Goal: Information Seeking & Learning: Learn about a topic

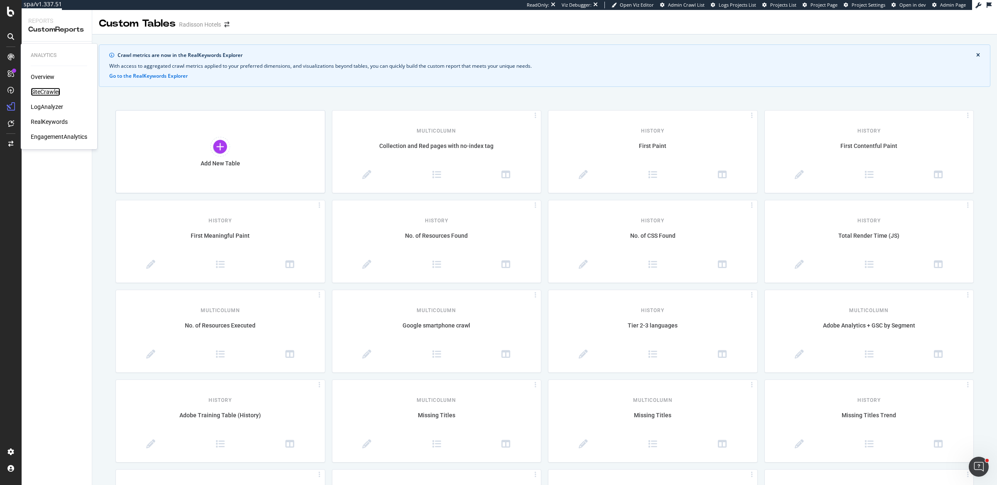
click at [39, 91] on div "SiteCrawler" at bounding box center [46, 92] width 30 height 8
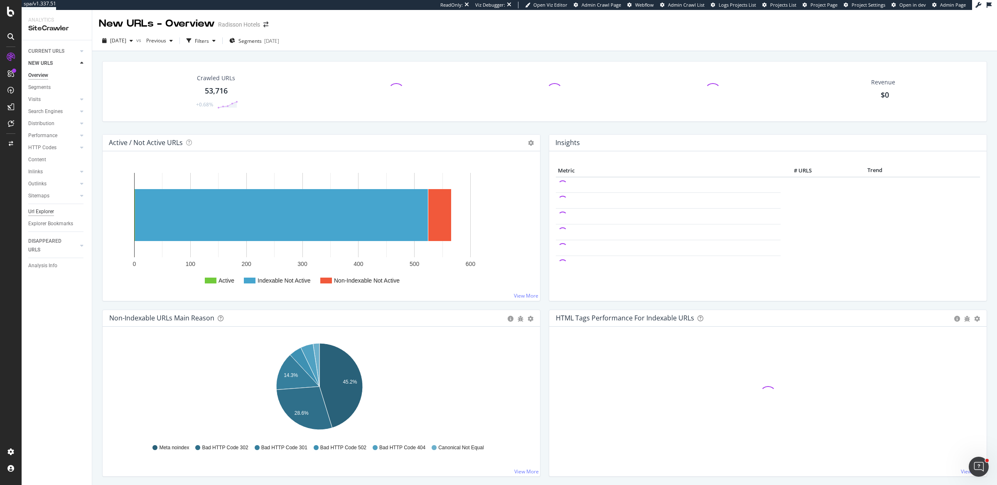
click at [42, 211] on div "Url Explorer" at bounding box center [41, 211] width 26 height 9
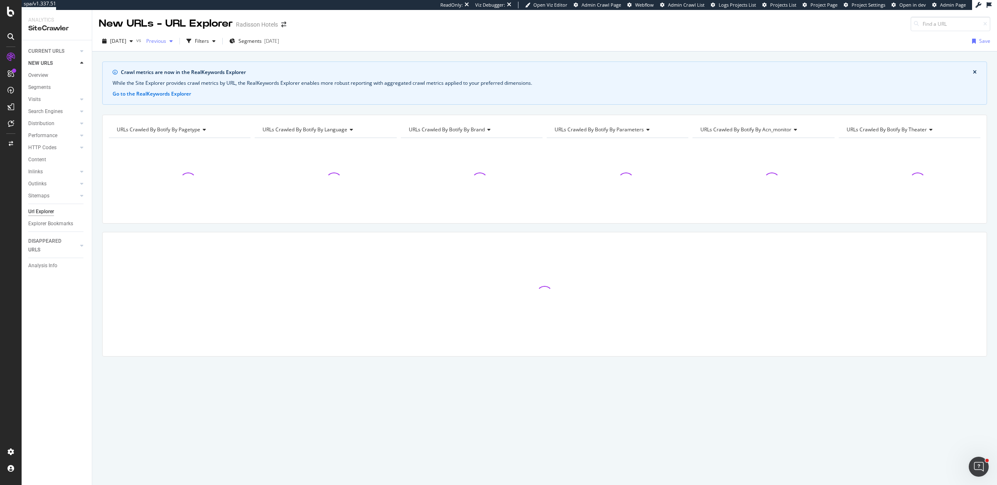
click at [176, 37] on div "Previous" at bounding box center [159, 41] width 33 height 12
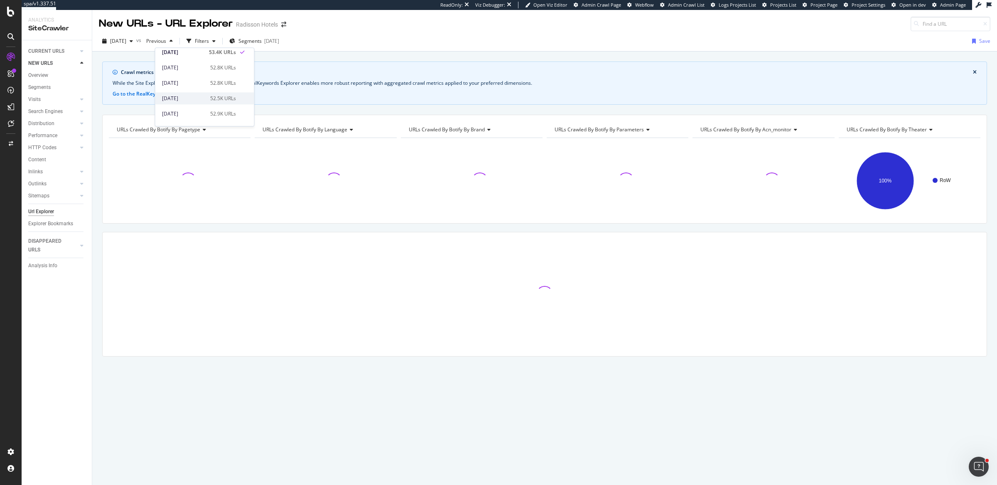
scroll to position [40, 0]
click at [224, 89] on div "52.5K URLs" at bounding box center [223, 92] width 26 height 7
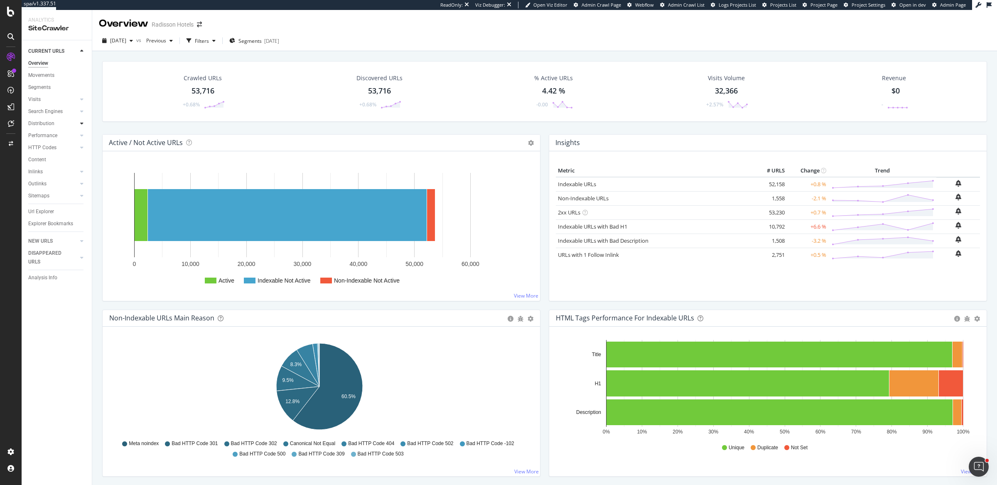
click at [83, 124] on icon at bounding box center [81, 123] width 3 height 5
click at [57, 170] on div "Internationalization" at bounding box center [54, 171] width 44 height 9
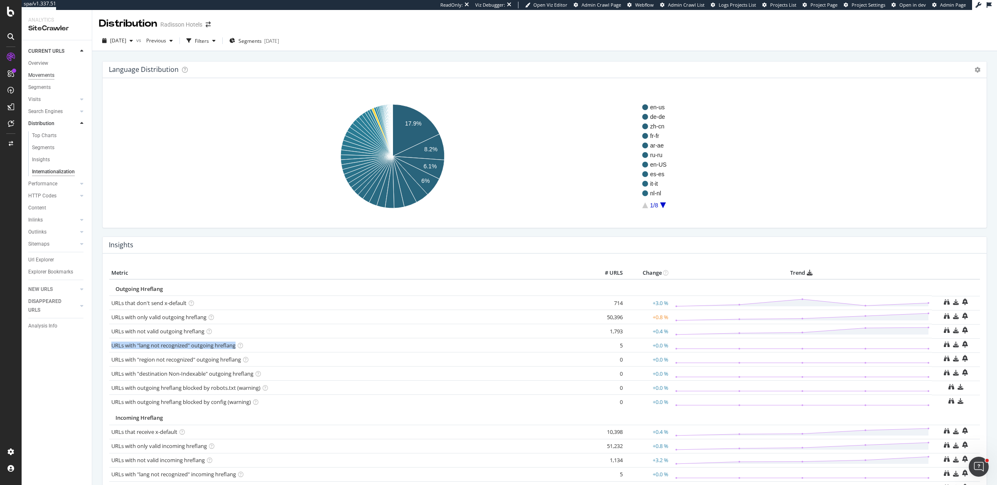
click at [42, 76] on div "Movements" at bounding box center [41, 75] width 26 height 9
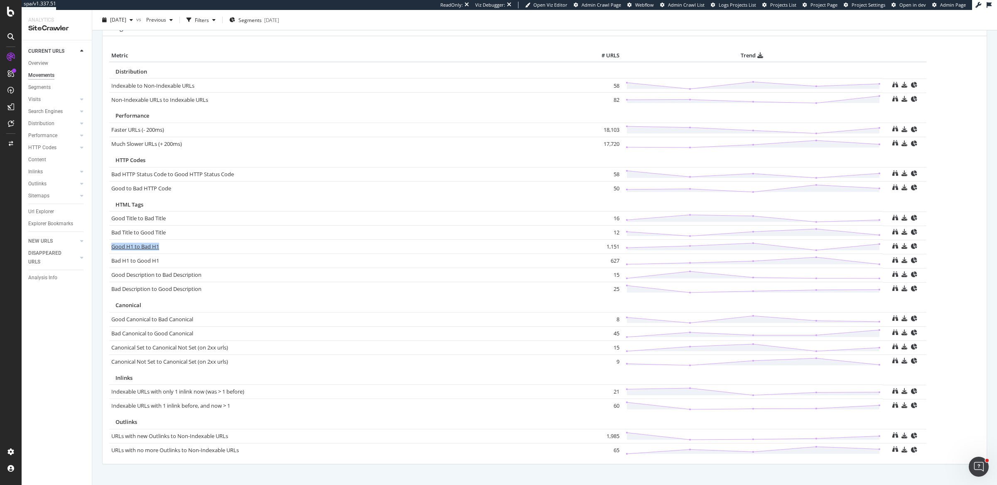
scroll to position [404, 0]
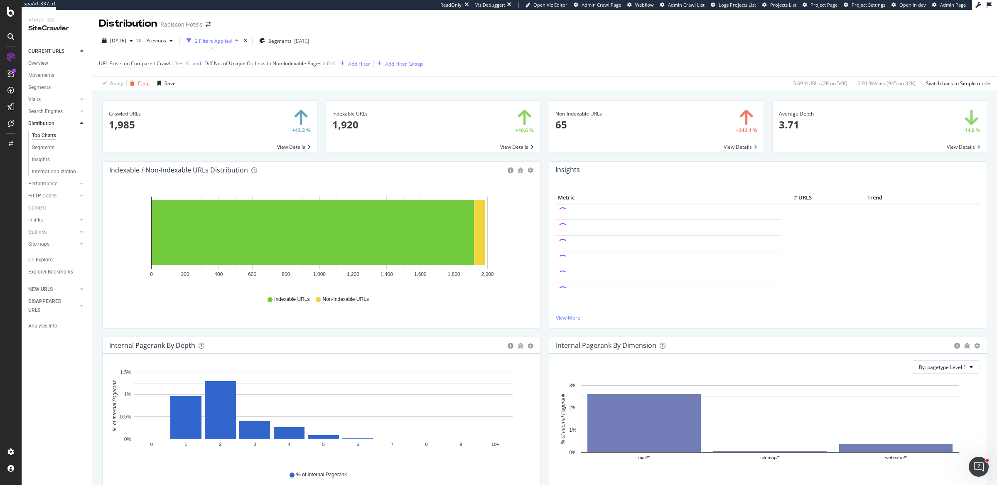
click at [135, 81] on div "button" at bounding box center [132, 83] width 11 height 5
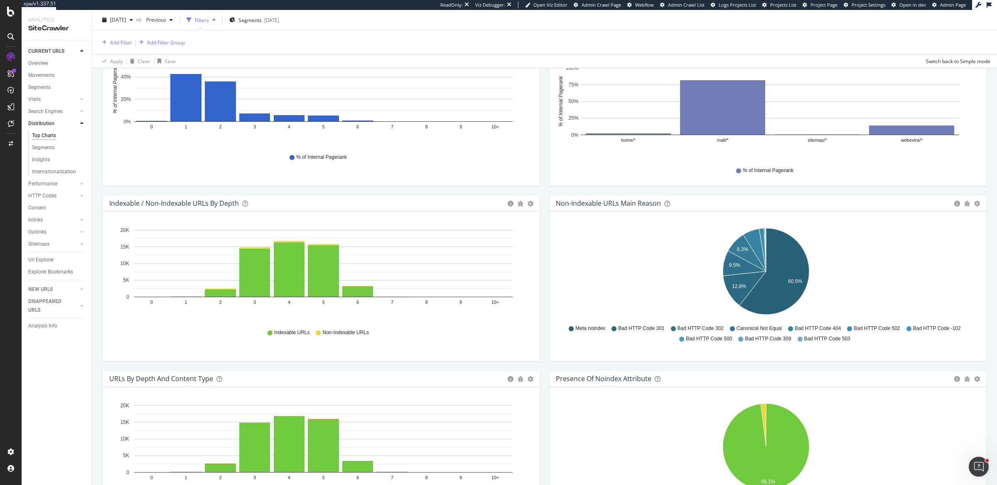
scroll to position [334, 0]
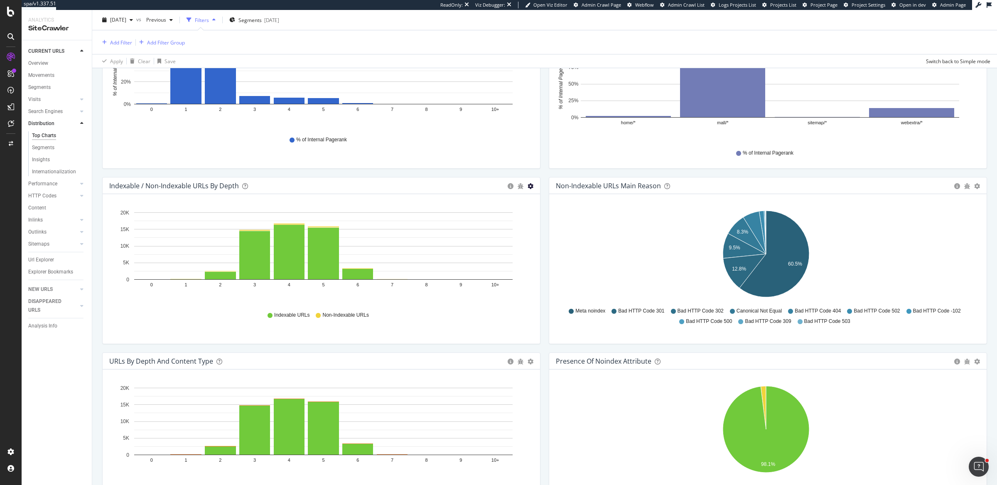
click at [528, 183] on icon "gear" at bounding box center [531, 186] width 6 height 6
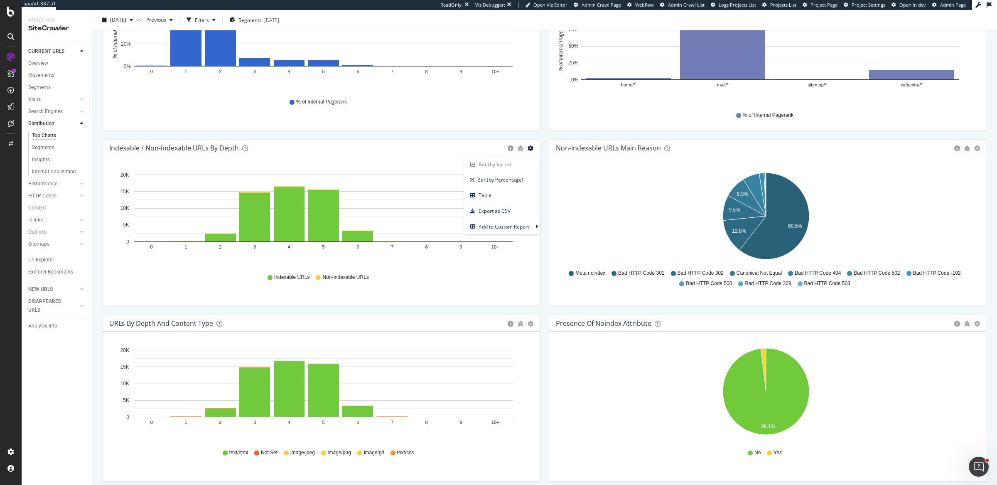
scroll to position [296, 0]
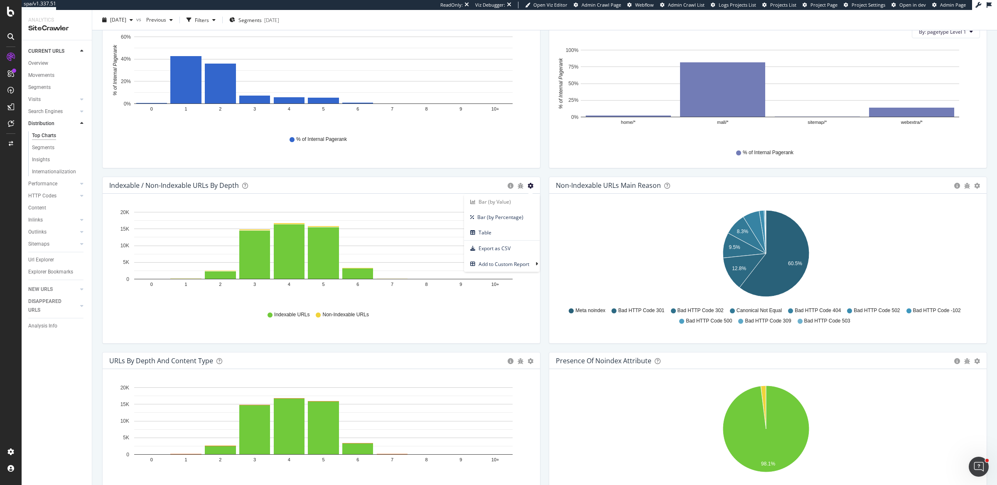
click at [528, 183] on icon "gear" at bounding box center [531, 186] width 6 height 6
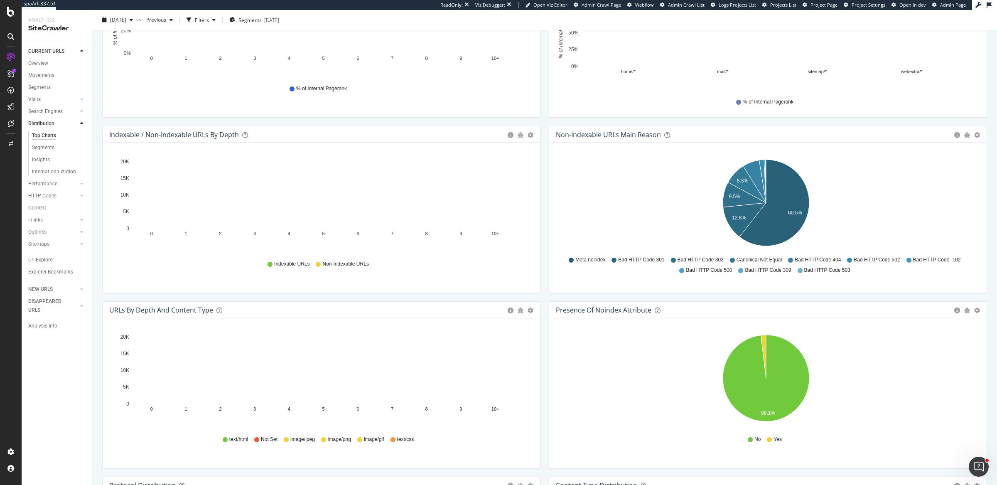
scroll to position [402, 0]
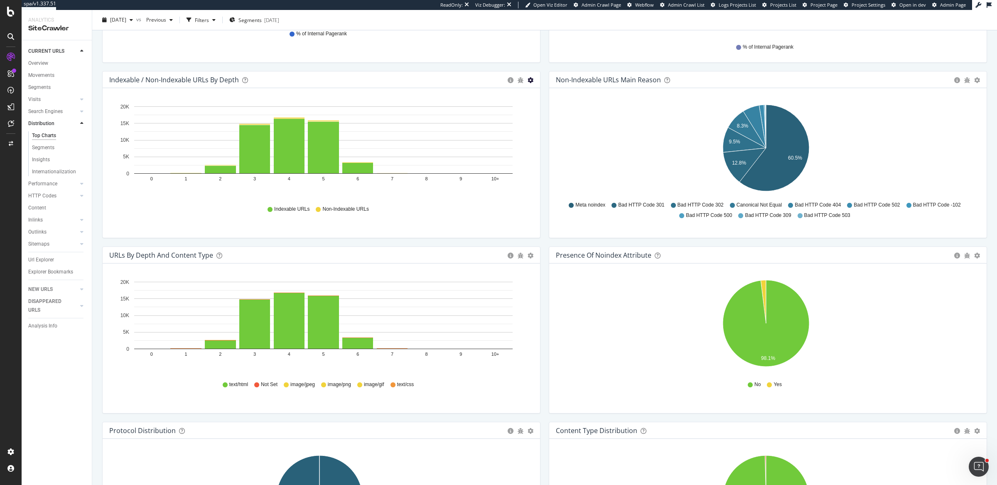
click at [528, 77] on icon "gear" at bounding box center [531, 80] width 6 height 6
click at [496, 125] on span "Table" at bounding box center [502, 126] width 76 height 11
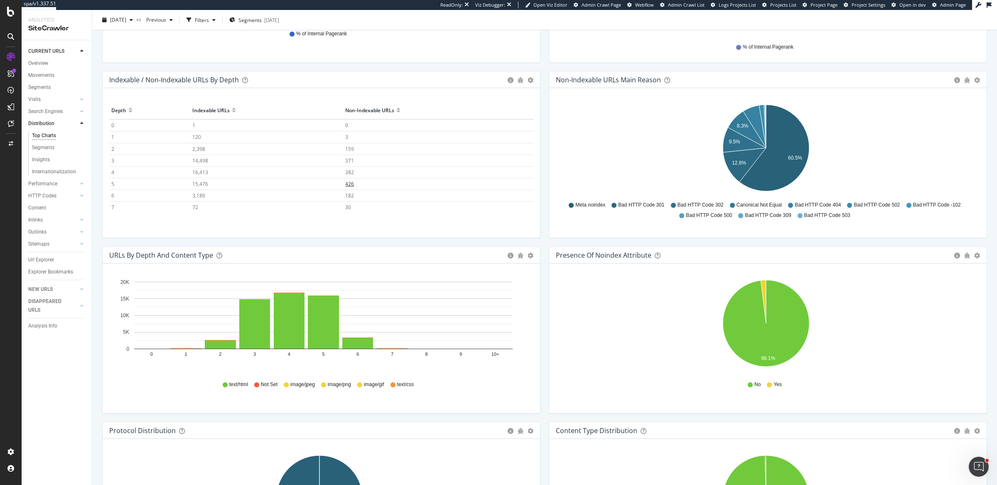
click at [345, 181] on span "426" at bounding box center [349, 183] width 9 height 7
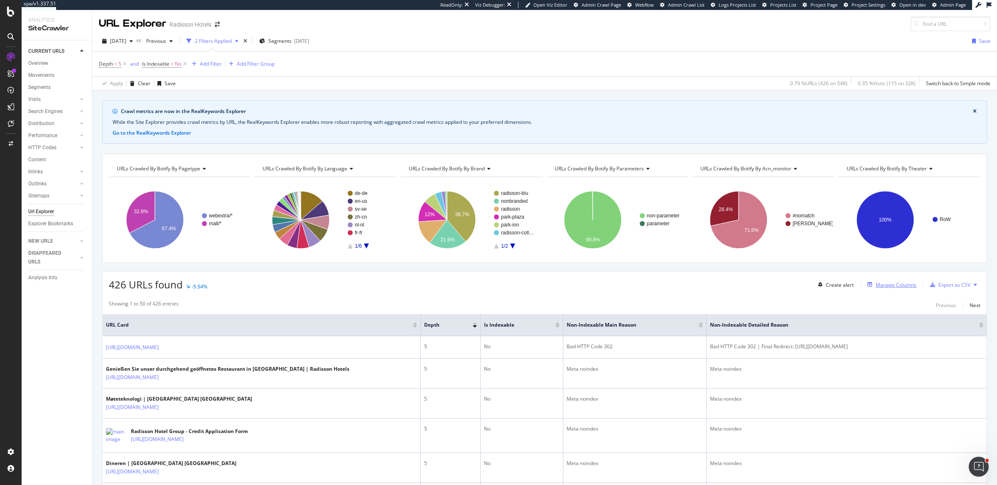
click at [879, 281] on div "Manage Columns" at bounding box center [896, 284] width 41 height 7
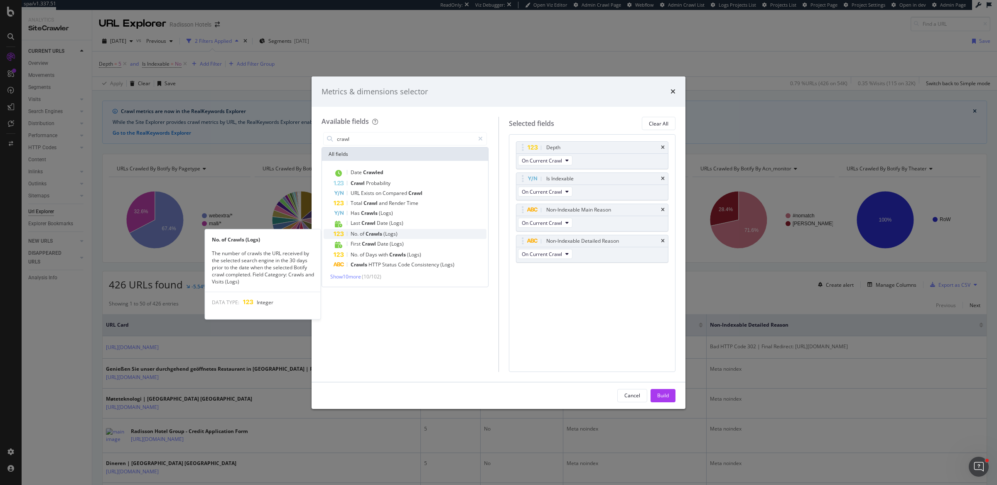
type input "crawl"
click at [409, 235] on div "No. of Crawls (Logs)" at bounding box center [410, 234] width 153 height 10
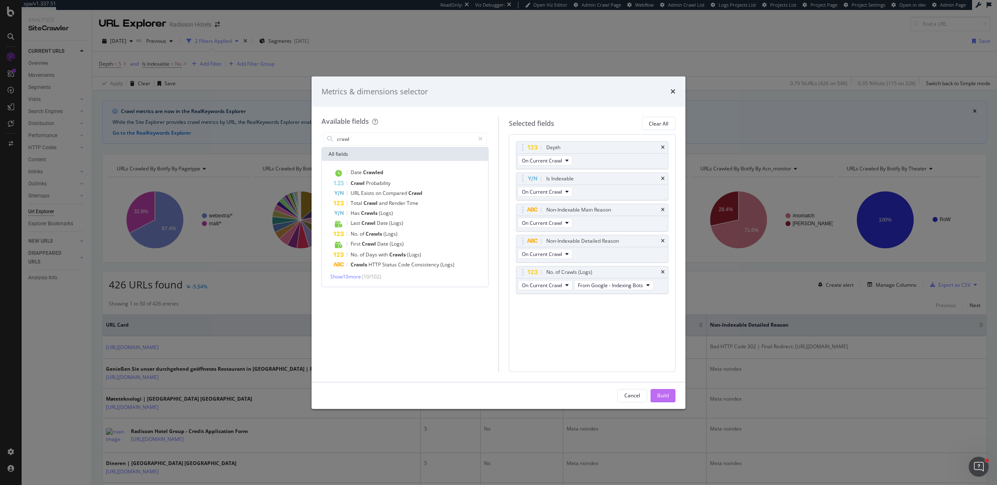
click at [668, 396] on div "Build" at bounding box center [663, 395] width 12 height 7
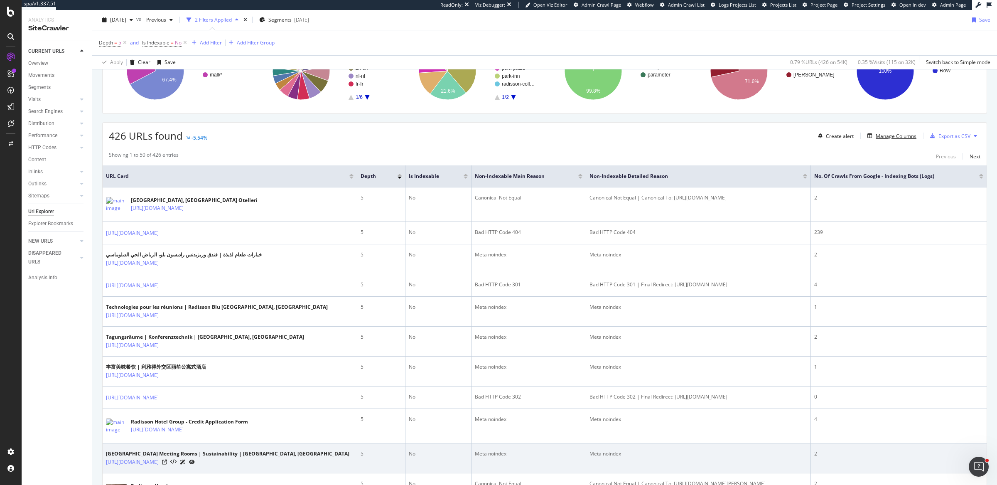
scroll to position [143, 0]
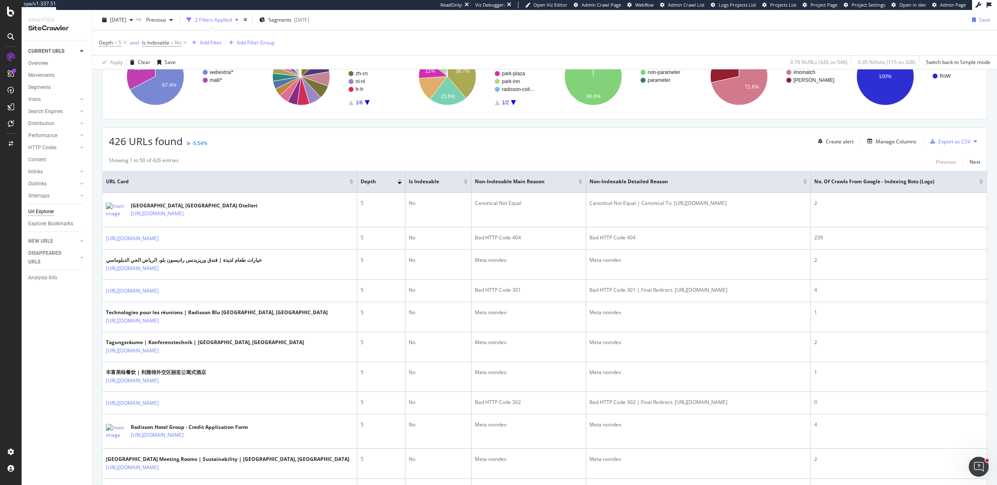
click at [980, 182] on div at bounding box center [982, 183] width 4 height 2
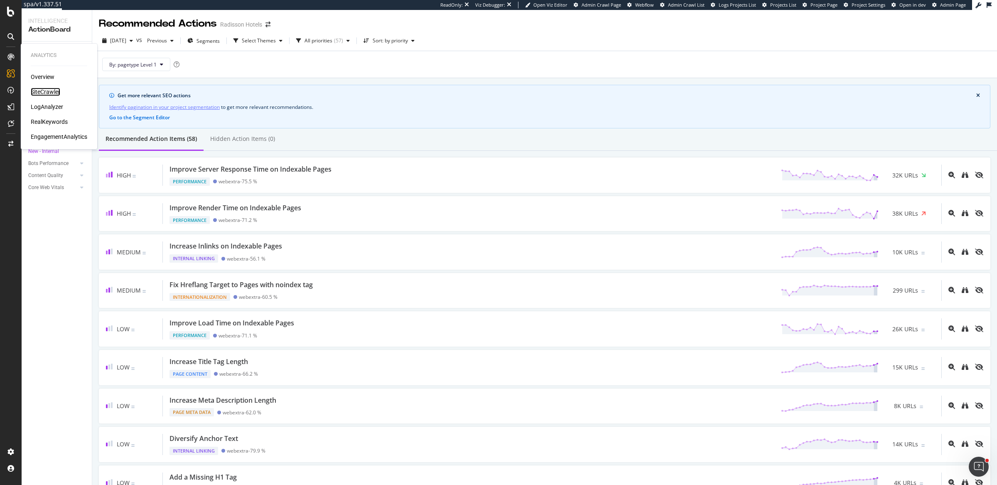
click at [40, 94] on div "SiteCrawler" at bounding box center [46, 92] width 30 height 8
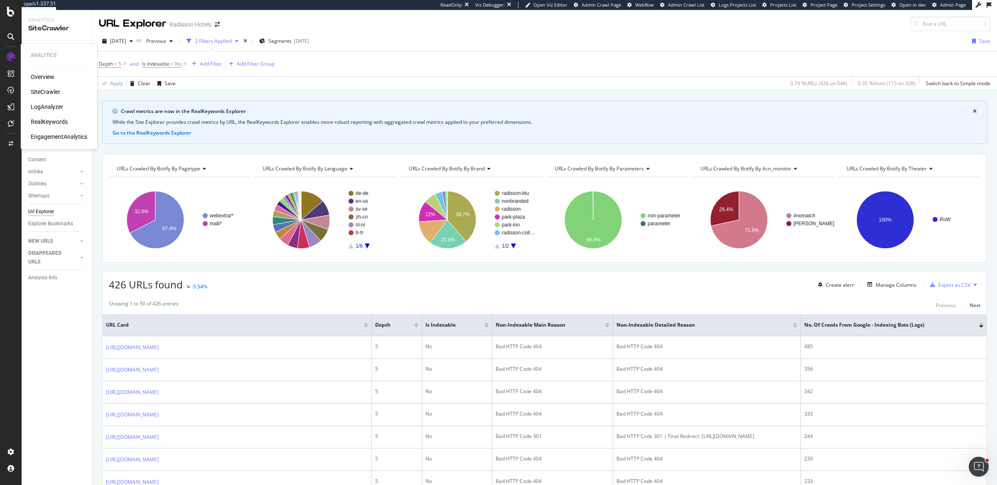
click at [59, 108] on div "LogAnalyzer" at bounding box center [47, 107] width 32 height 8
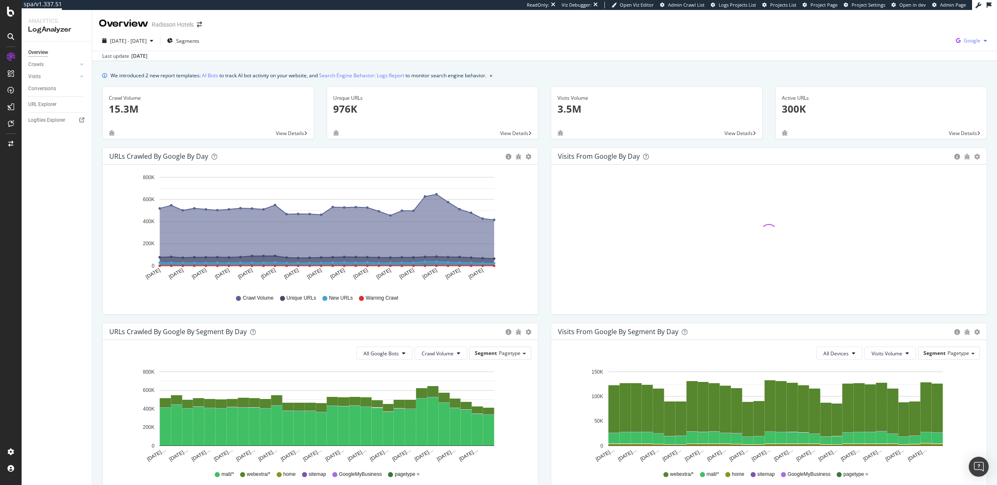
click at [964, 43] on span "Google" at bounding box center [972, 40] width 17 height 7
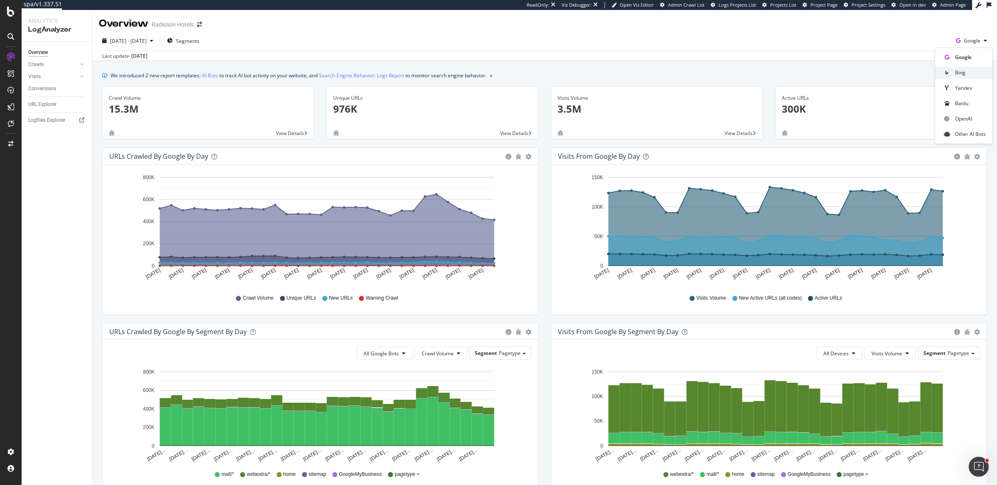
click at [960, 77] on div "Bing" at bounding box center [964, 72] width 57 height 12
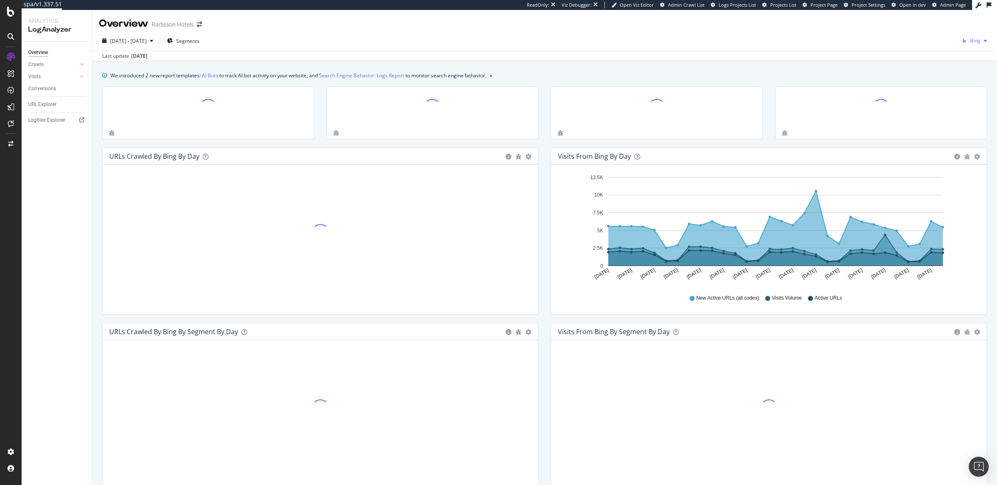
click at [984, 39] on icon "button" at bounding box center [985, 40] width 3 height 5
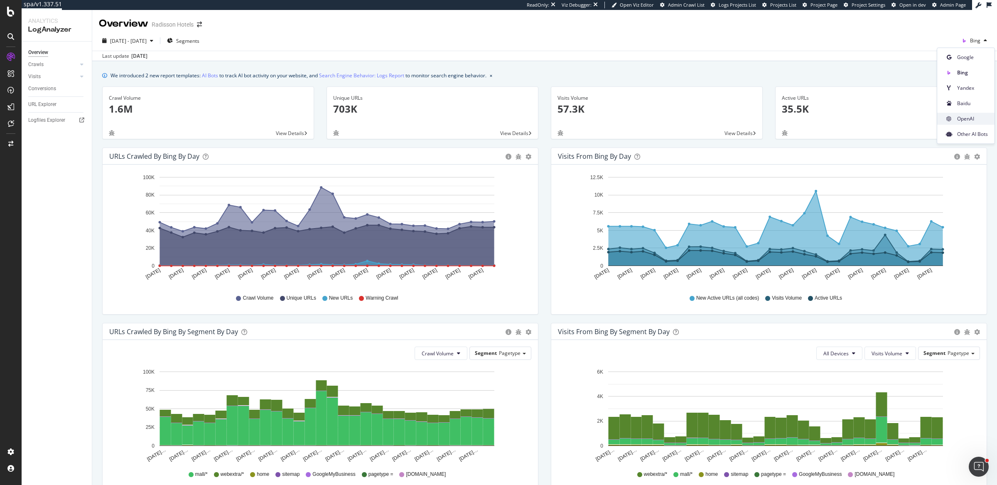
click at [960, 120] on span "OpenAI" at bounding box center [973, 118] width 31 height 7
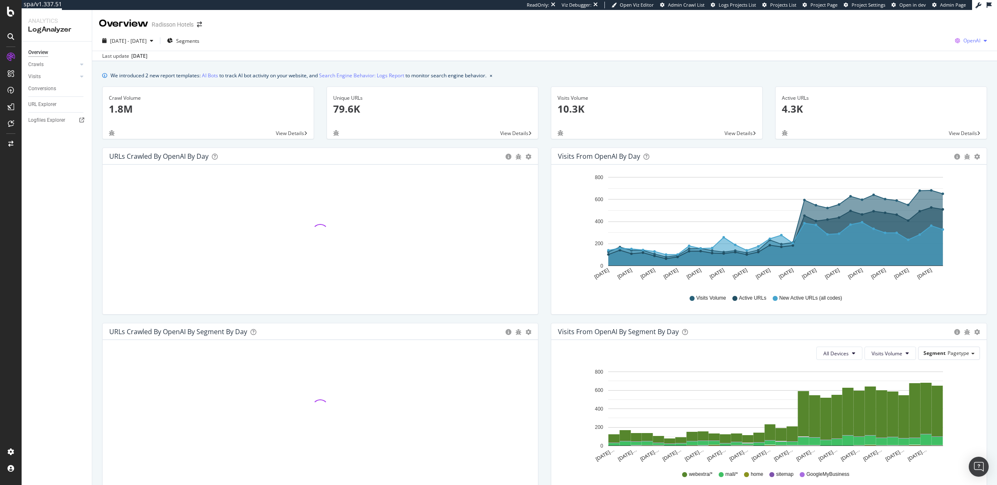
click at [984, 38] on icon "button" at bounding box center [985, 40] width 3 height 5
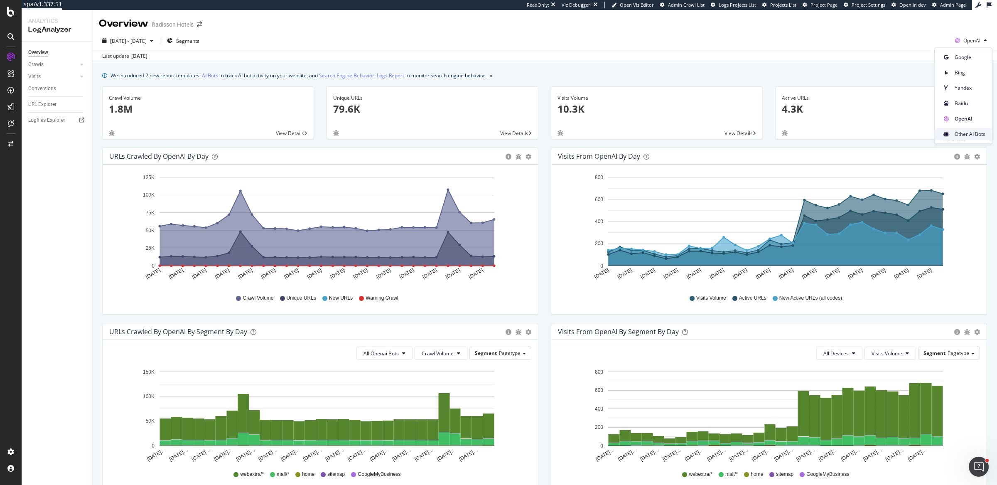
click at [956, 135] on span "Other AI Bots" at bounding box center [970, 134] width 31 height 7
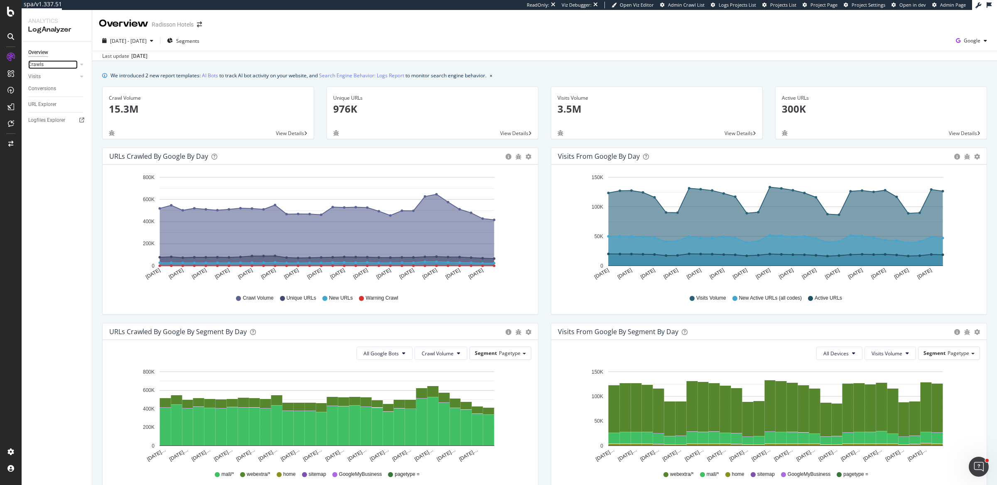
click at [74, 63] on div at bounding box center [73, 64] width 8 height 8
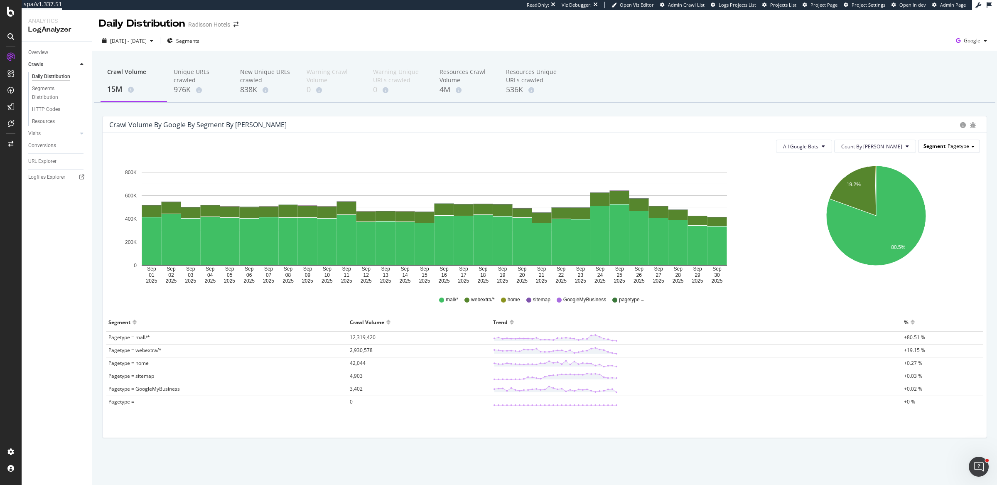
click at [963, 148] on span "Pagetype" at bounding box center [959, 146] width 22 height 7
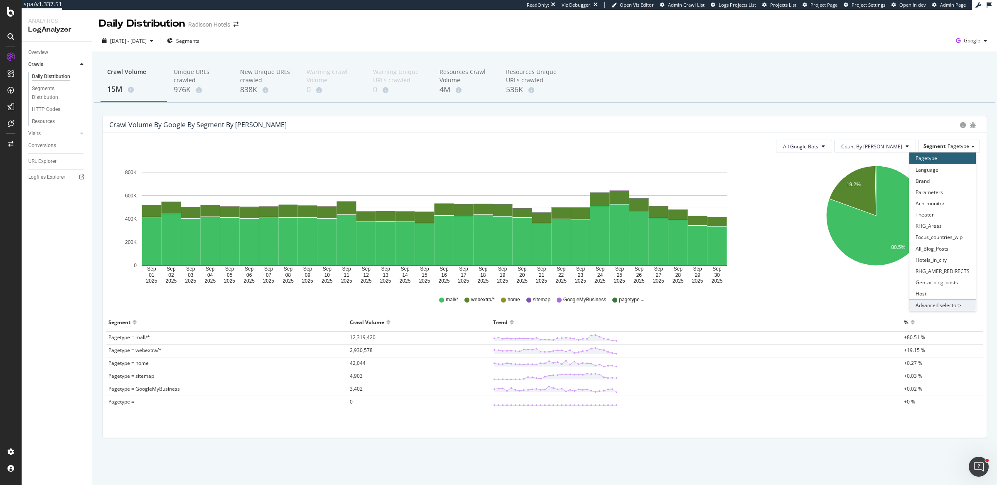
click at [956, 306] on div "Advanced selector >" at bounding box center [943, 305] width 66 height 12
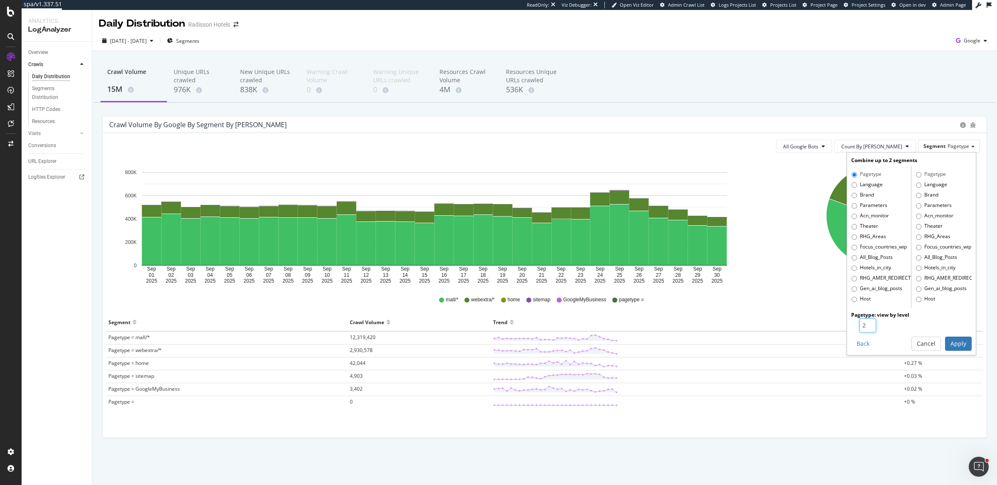
type input "2"
click at [872, 324] on input "2" at bounding box center [868, 325] width 17 height 14
click at [956, 342] on button "Apply" at bounding box center [959, 344] width 27 height 14
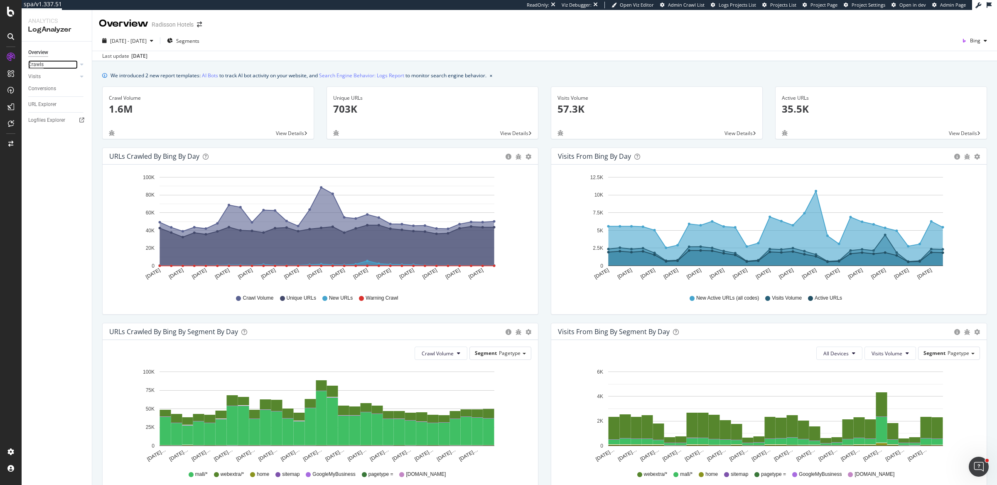
click at [40, 64] on div "Crawls" at bounding box center [35, 64] width 15 height 9
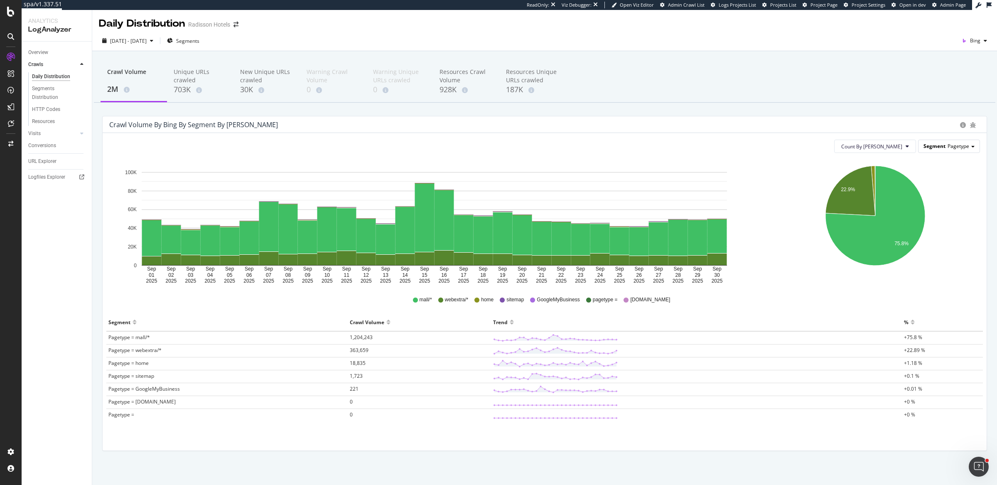
click at [939, 144] on div "Segment Pagetype" at bounding box center [949, 146] width 61 height 12
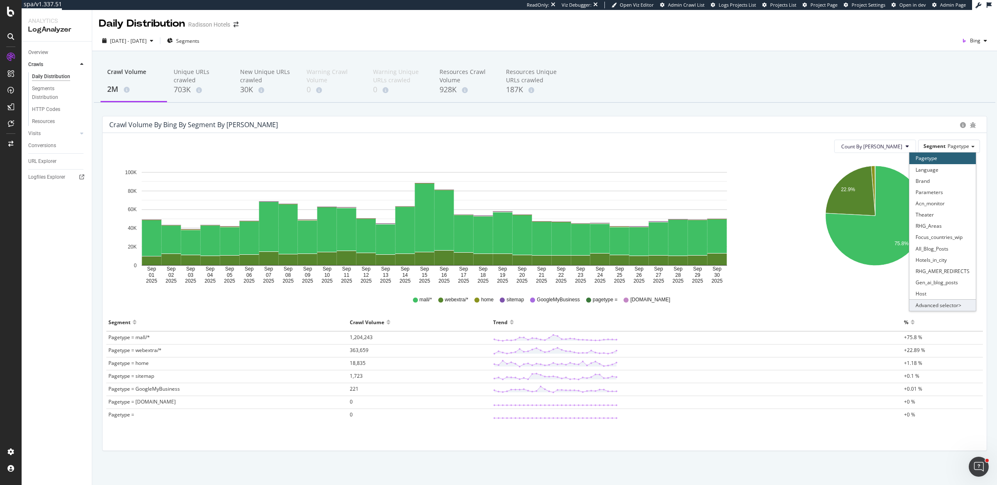
click at [926, 310] on div "Advanced selector >" at bounding box center [943, 305] width 66 height 12
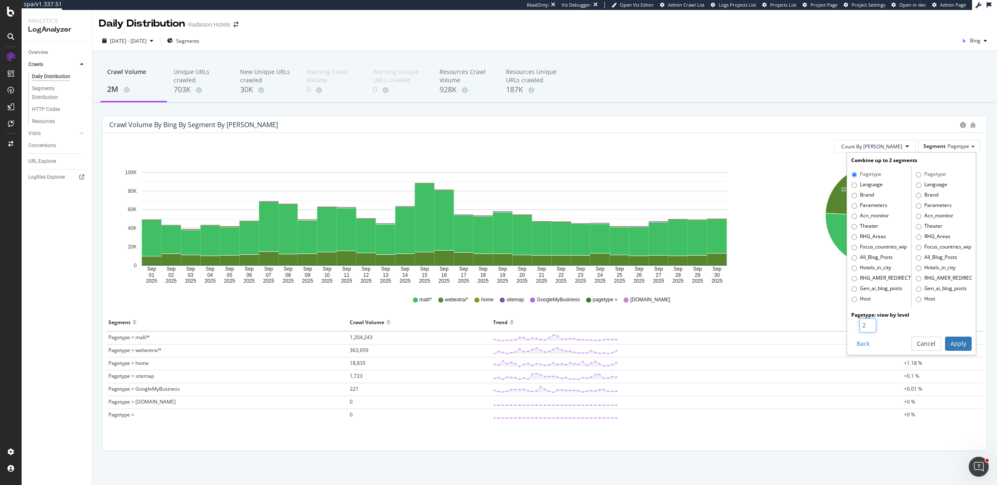
type input "2"
click at [865, 323] on input "2" at bounding box center [868, 325] width 17 height 14
click at [958, 341] on button "Apply" at bounding box center [959, 344] width 27 height 14
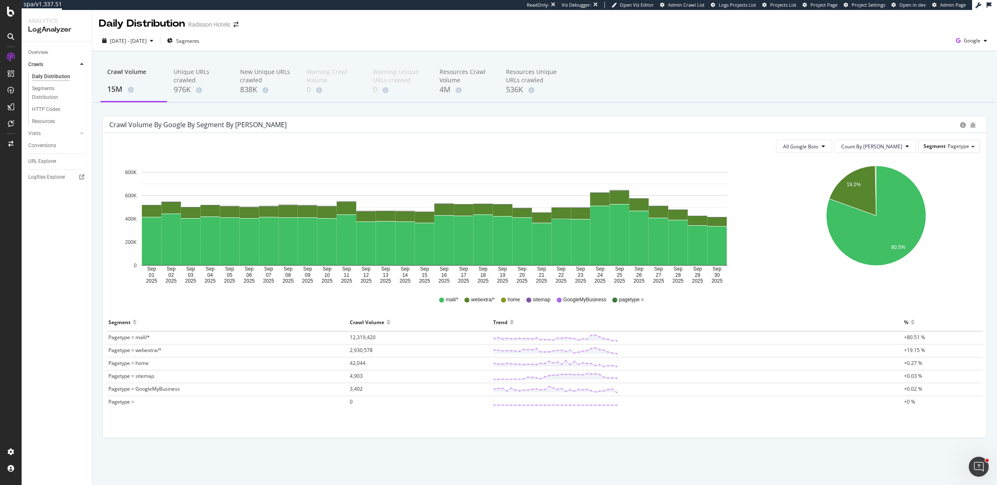
click at [934, 152] on div "Segment Pagetype" at bounding box center [949, 146] width 62 height 13
click at [939, 148] on span "Segment" at bounding box center [935, 146] width 22 height 7
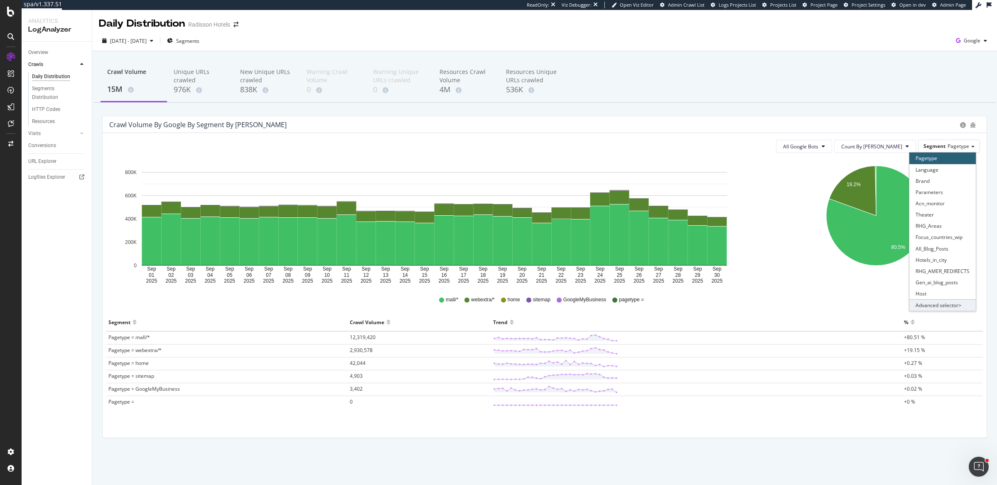
click at [938, 301] on div "Advanced selector >" at bounding box center [943, 305] width 66 height 12
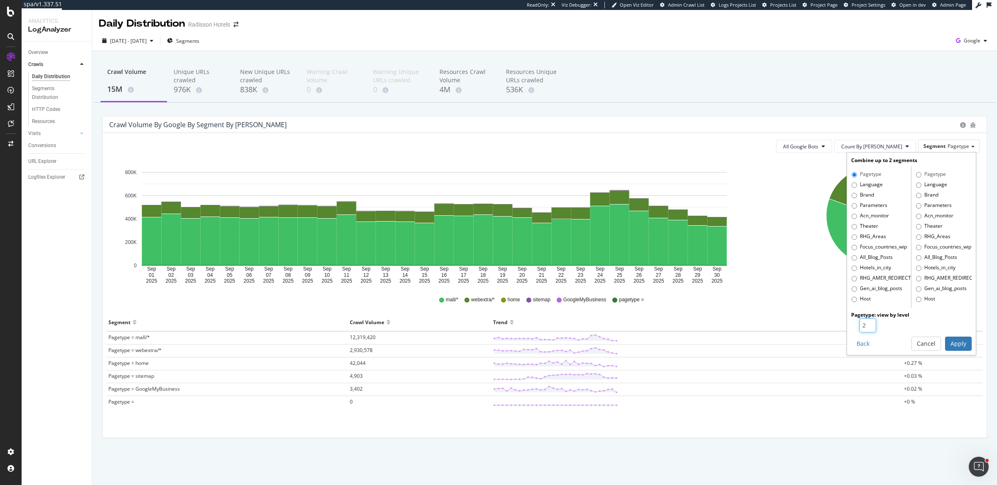
type input "2"
click at [870, 323] on input "2" at bounding box center [868, 325] width 17 height 14
click at [963, 340] on button "Apply" at bounding box center [959, 344] width 27 height 14
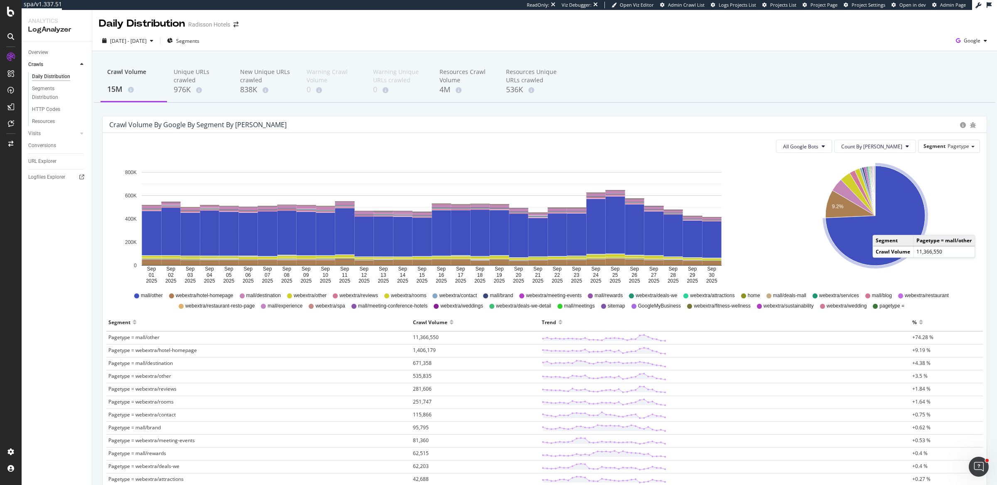
click at [875, 227] on icon "A chart." at bounding box center [876, 216] width 100 height 100
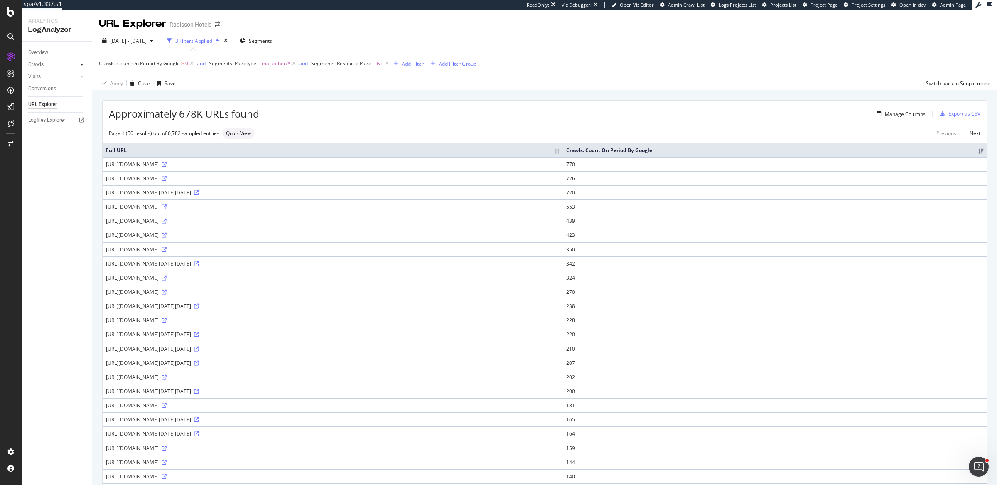
click at [80, 65] on icon at bounding box center [81, 64] width 3 height 5
click at [167, 167] on icon at bounding box center [164, 164] width 5 height 5
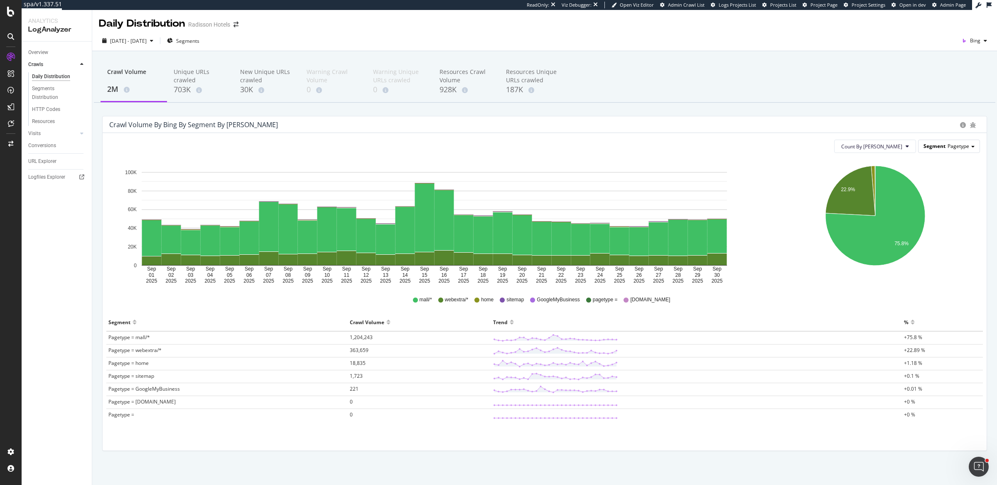
click at [948, 148] on span "Pagetype" at bounding box center [959, 146] width 22 height 7
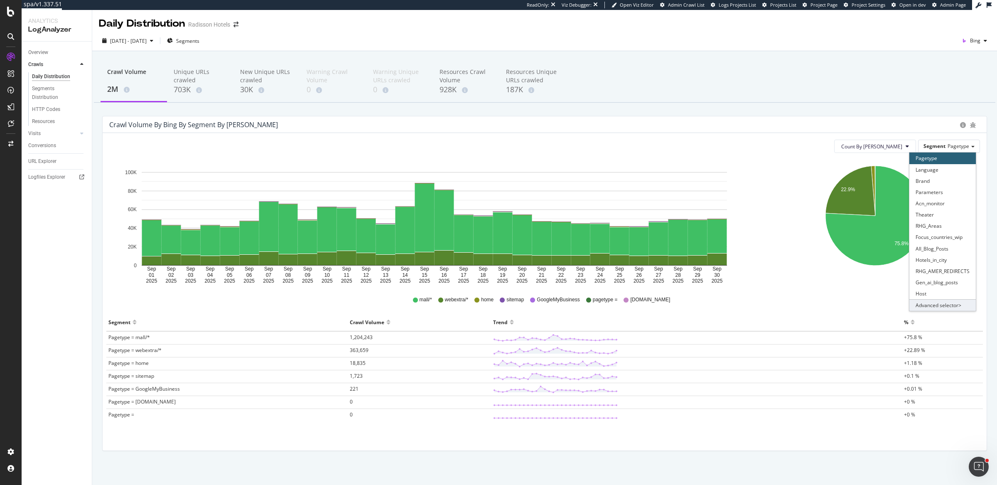
click at [926, 303] on div "Advanced selector >" at bounding box center [943, 305] width 66 height 12
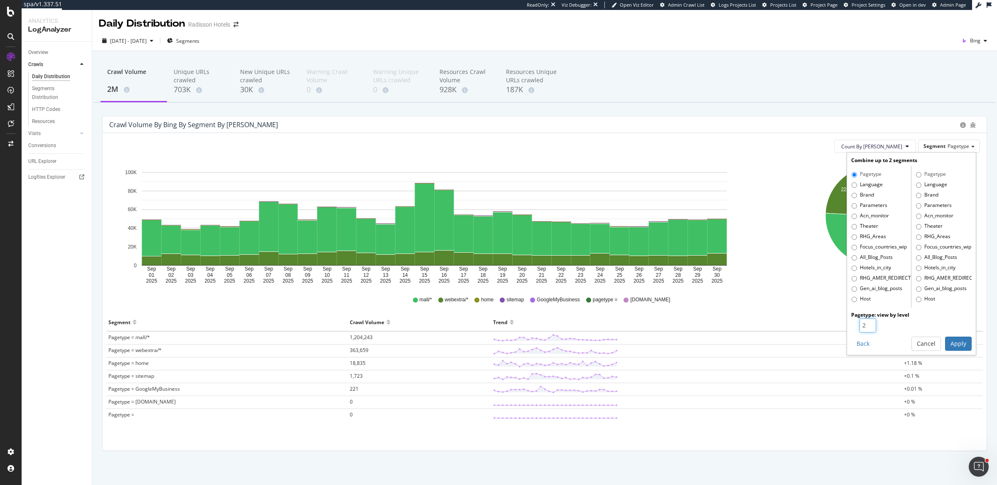
type input "2"
click at [862, 322] on input "2" at bounding box center [868, 325] width 17 height 14
click at [946, 342] on button "Apply" at bounding box center [959, 344] width 27 height 14
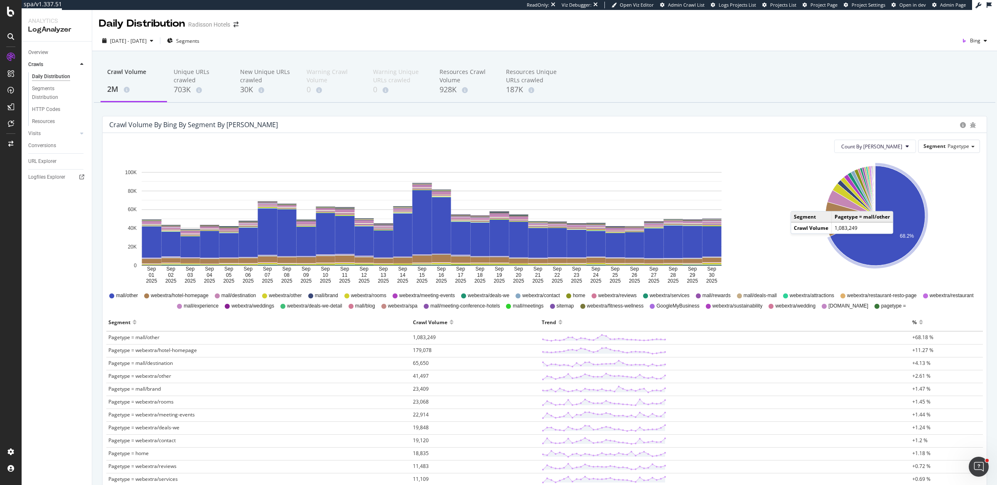
click at [894, 202] on icon "A chart." at bounding box center [877, 216] width 95 height 100
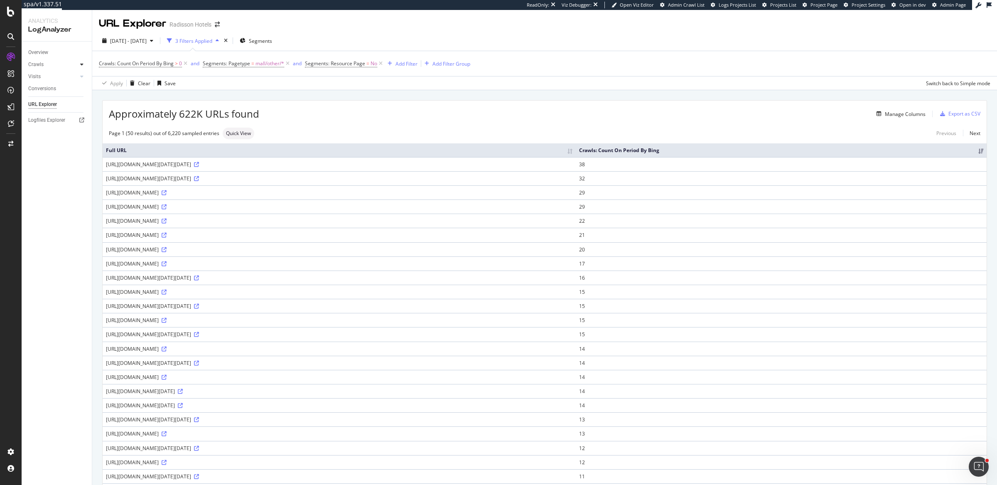
click at [81, 66] on icon at bounding box center [81, 64] width 3 height 5
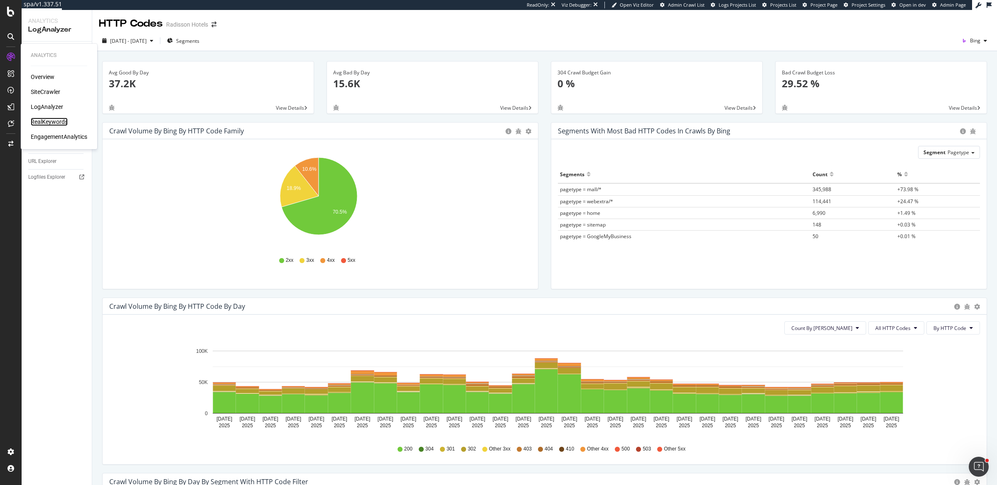
click at [42, 121] on div "RealKeywords" at bounding box center [49, 122] width 37 height 8
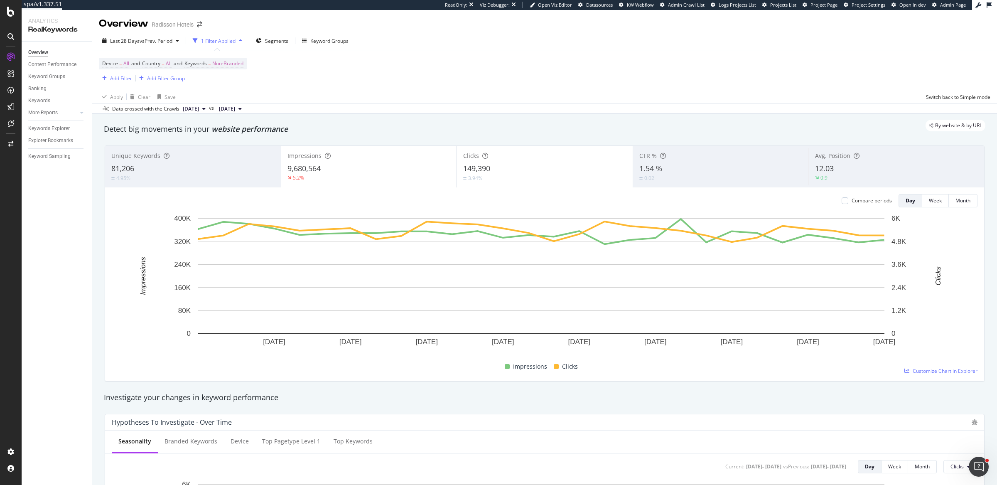
click at [686, 34] on div "Last 28 Days vs Prev. Period 1 Filter Applied Segments Keyword Groups Device = …" at bounding box center [544, 72] width 905 height 83
click at [44, 127] on div "Keywords Explorer" at bounding box center [49, 128] width 42 height 9
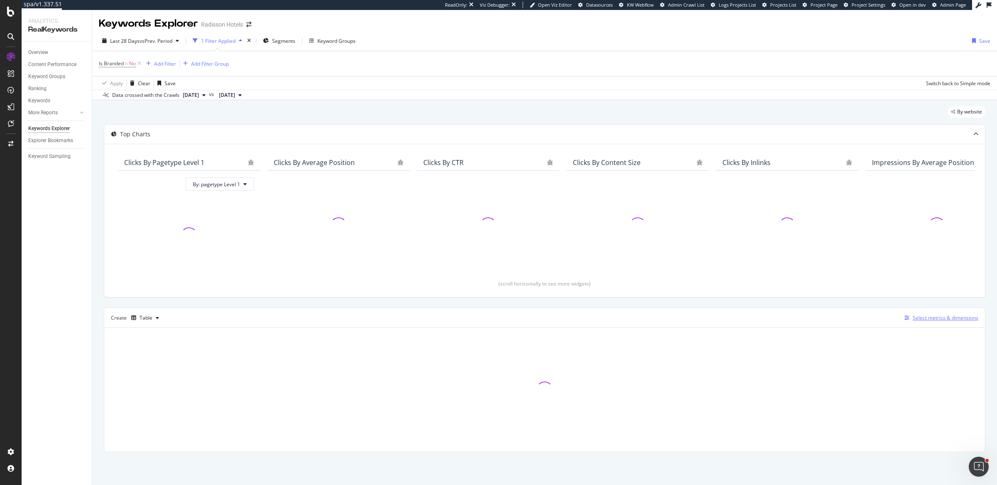
click at [908, 313] on div "Select metrics & dimensions" at bounding box center [939, 317] width 77 height 9
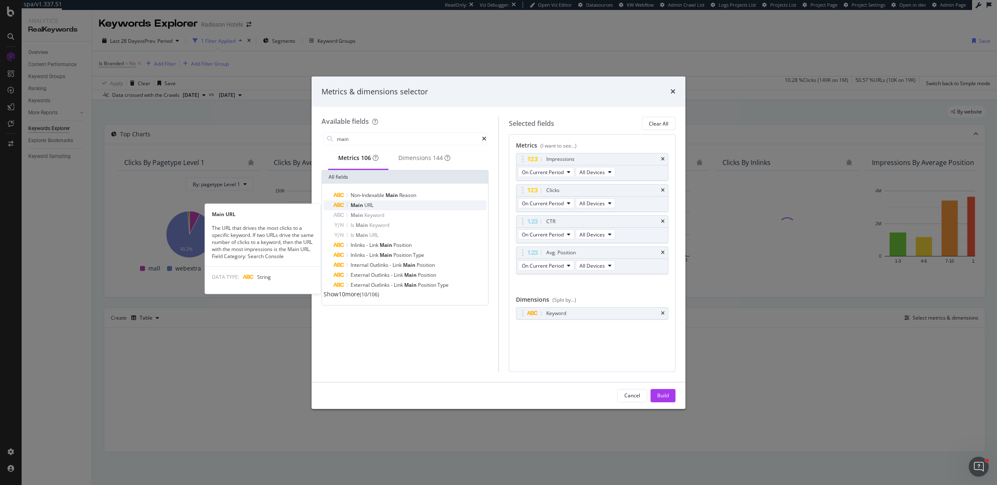
click at [418, 207] on div "Main URL" at bounding box center [410, 205] width 153 height 10
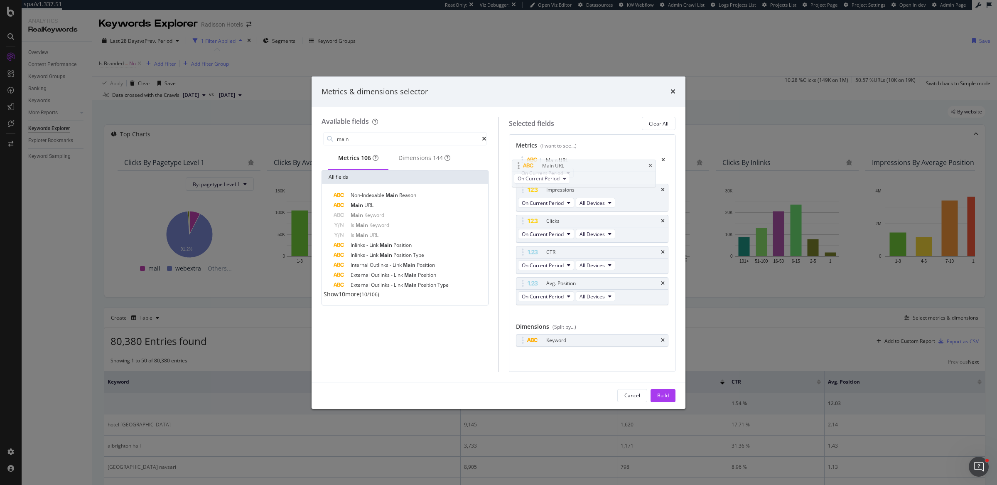
drag, startPoint x: 522, startPoint y: 282, endPoint x: 517, endPoint y: 161, distance: 120.6
click at [517, 161] on body "spa/v1.337.51 ReadOnly: Viz Debugger: Open Viz Editor Datasources KW Webflow Ad…" at bounding box center [498, 242] width 997 height 485
click at [407, 140] on input "main" at bounding box center [409, 139] width 146 height 12
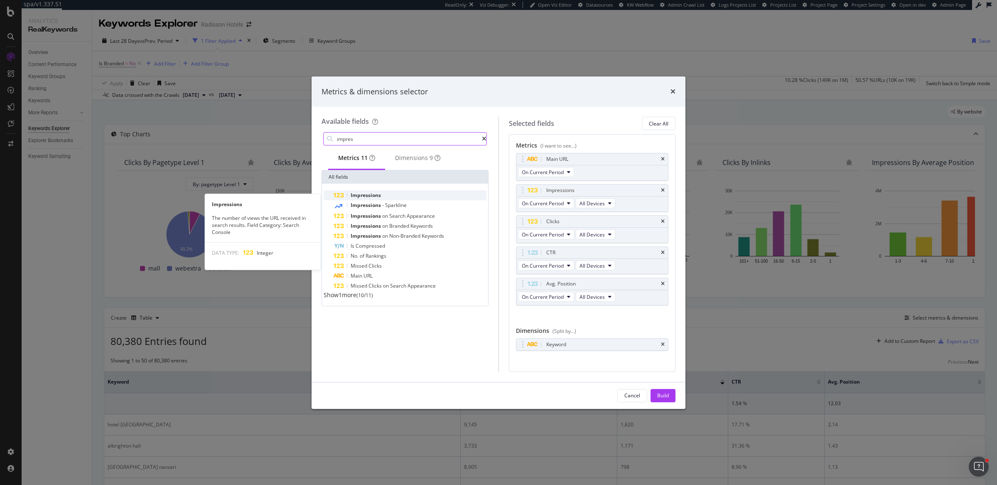
type input "impres"
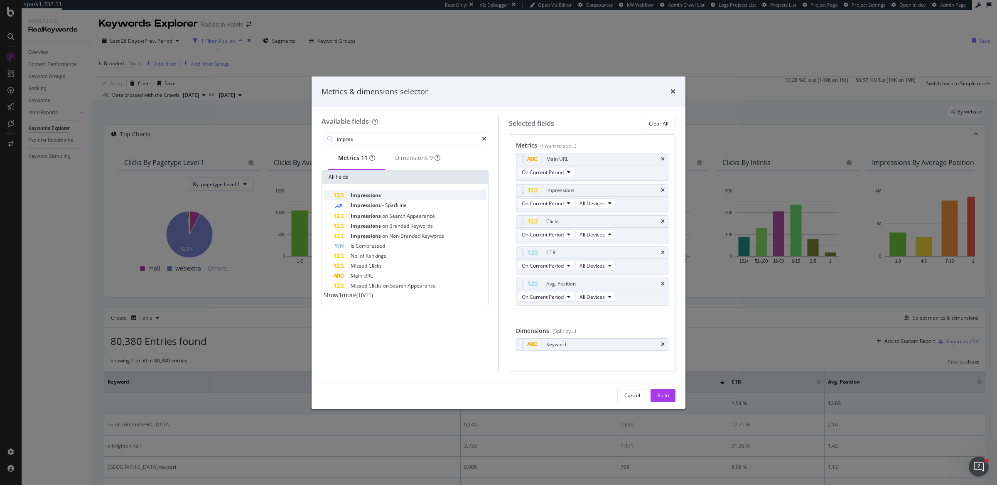
click at [388, 199] on div "Impressions" at bounding box center [410, 195] width 153 height 10
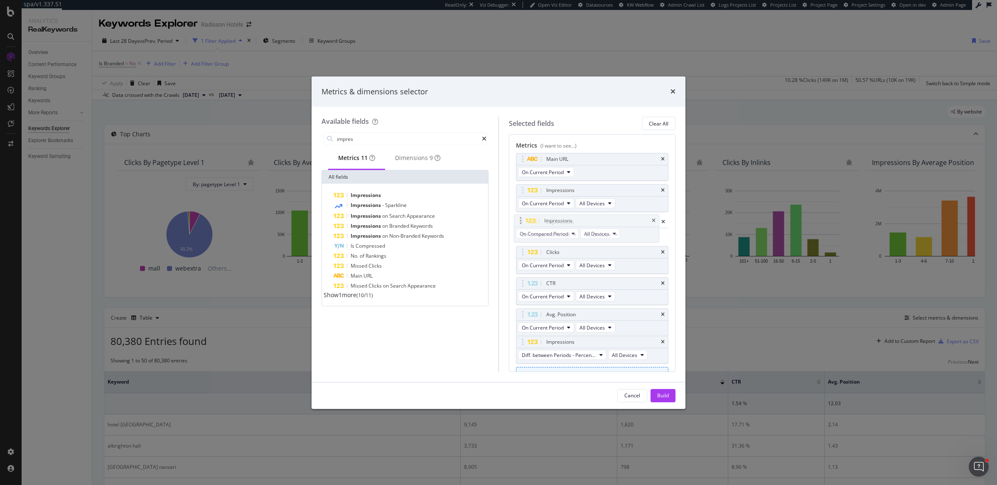
drag, startPoint x: 522, startPoint y: 311, endPoint x: 520, endPoint y: 219, distance: 92.7
click at [520, 219] on body "spa/v1.337.51 ReadOnly: Viz Debugger: Open Viz Editor Datasources KW Webflow Ad…" at bounding box center [498, 242] width 997 height 485
drag, startPoint x: 519, startPoint y: 340, endPoint x: 526, endPoint y: 251, distance: 89.2
click at [526, 251] on body "spa/v1.337.51 ReadOnly: Viz Debugger: Open Viz Editor Datasources KW Webflow Ad…" at bounding box center [498, 242] width 997 height 485
click at [661, 393] on div "Build" at bounding box center [663, 395] width 12 height 7
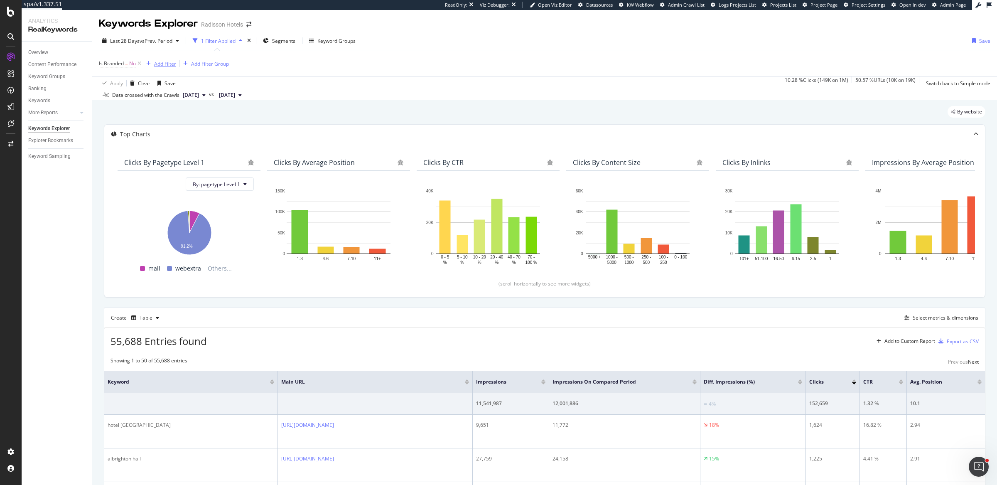
click at [169, 64] on div "Add Filter" at bounding box center [165, 63] width 22 height 7
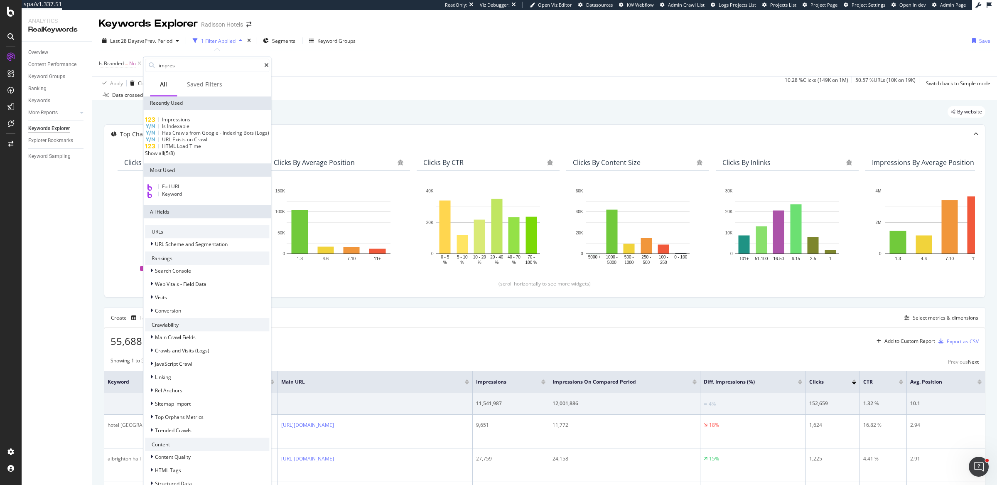
type input "impress"
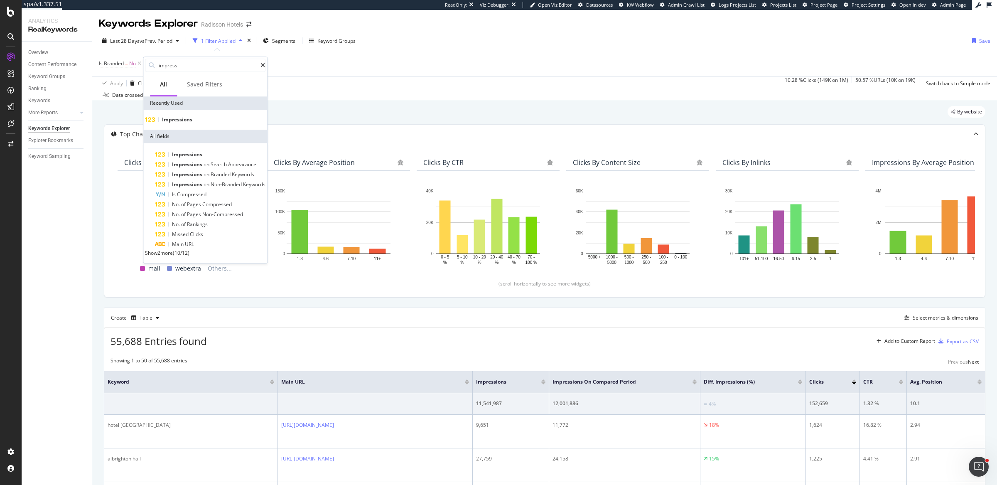
click at [192, 120] on span "Impressions" at bounding box center [177, 119] width 30 height 7
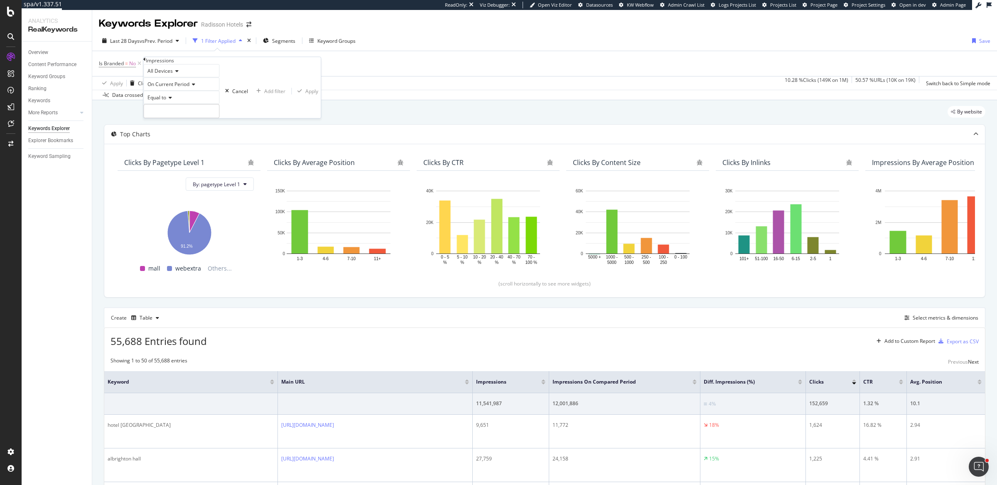
click at [194, 87] on icon at bounding box center [193, 84] width 6 height 5
click at [206, 132] on span "Diff. Between Period - value" at bounding box center [178, 128] width 64 height 7
click at [172, 100] on icon at bounding box center [169, 97] width 6 height 5
click at [176, 147] on span "Greater than" at bounding box center [161, 143] width 30 height 7
click at [199, 118] on input "number" at bounding box center [184, 111] width 82 height 14
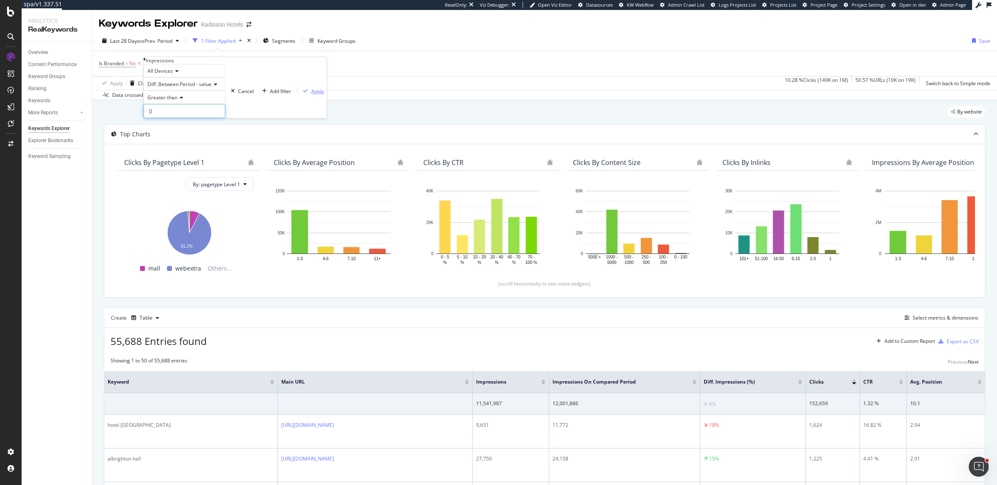
type input "0"
click at [311, 95] on div "Apply" at bounding box center [317, 91] width 13 height 7
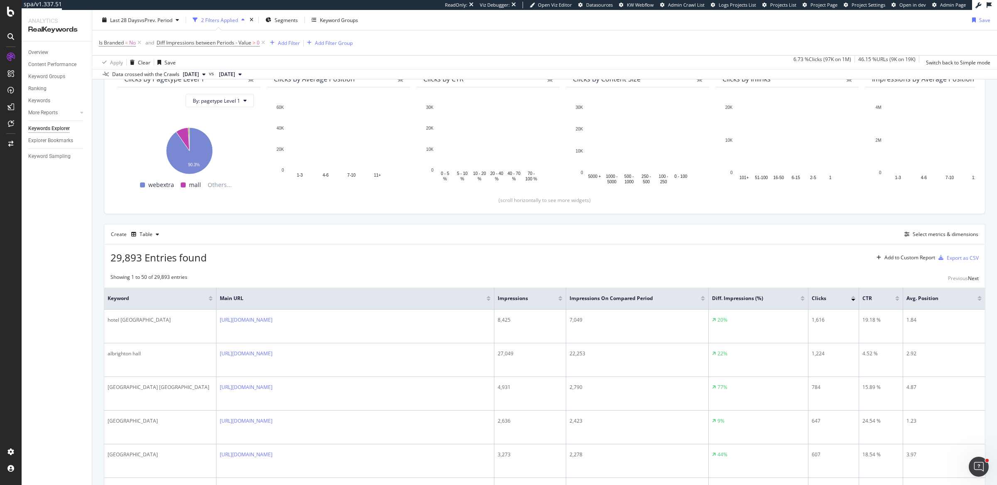
scroll to position [94, 0]
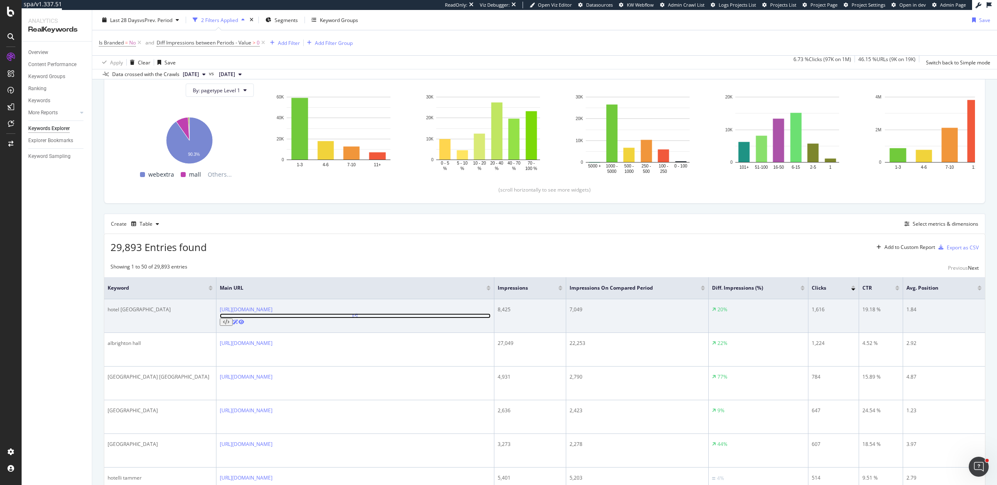
click at [358, 313] on icon at bounding box center [355, 315] width 5 height 5
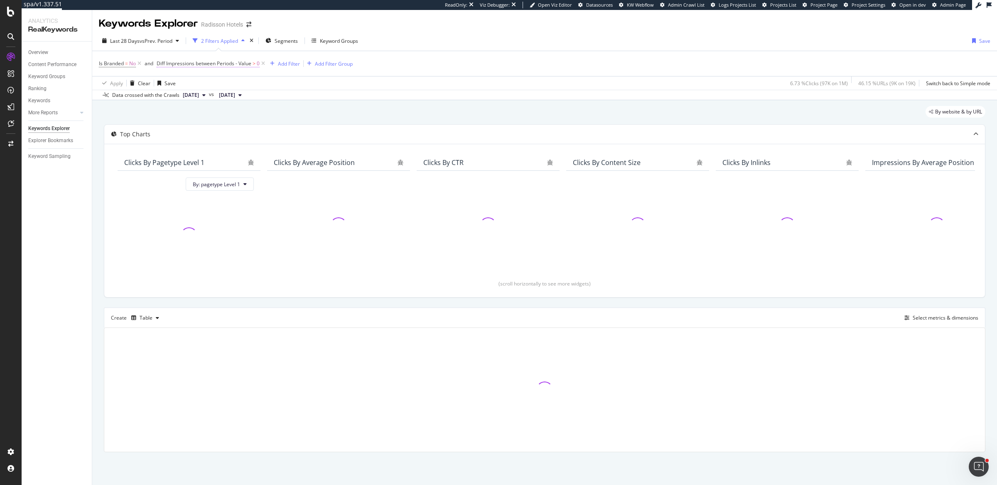
click at [217, 62] on span "Diff Impressions between Periods - Value" at bounding box center [204, 63] width 95 height 7
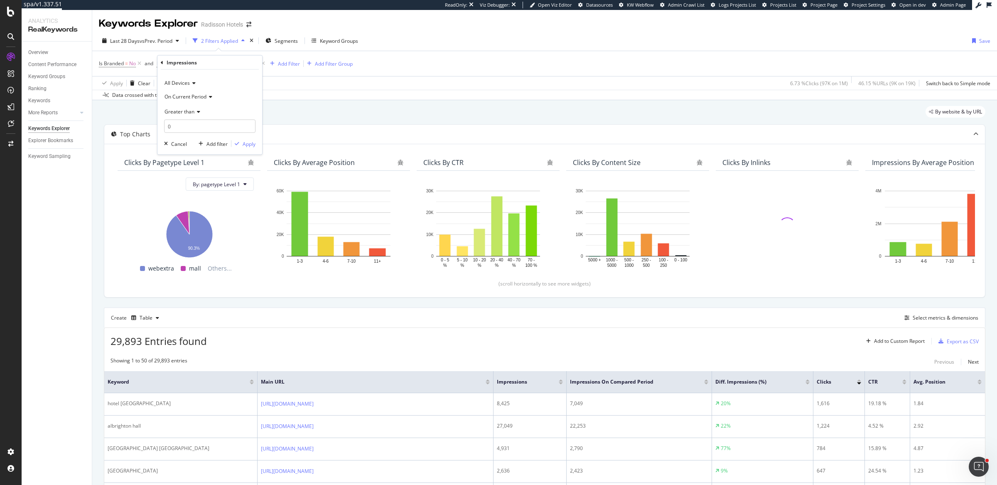
click at [197, 96] on span "On Current Period" at bounding box center [186, 96] width 42 height 7
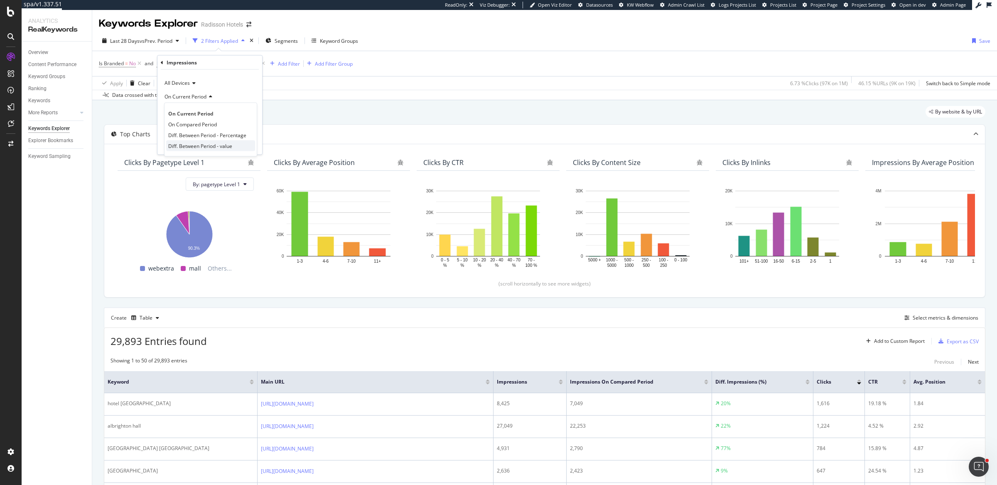
click at [201, 145] on span "Diff. Between Period - value" at bounding box center [200, 145] width 64 height 7
click at [188, 108] on span "Greater than" at bounding box center [180, 111] width 30 height 7
click at [204, 153] on div "Less than" at bounding box center [210, 150] width 89 height 11
click at [245, 141] on div "Apply" at bounding box center [249, 143] width 13 height 7
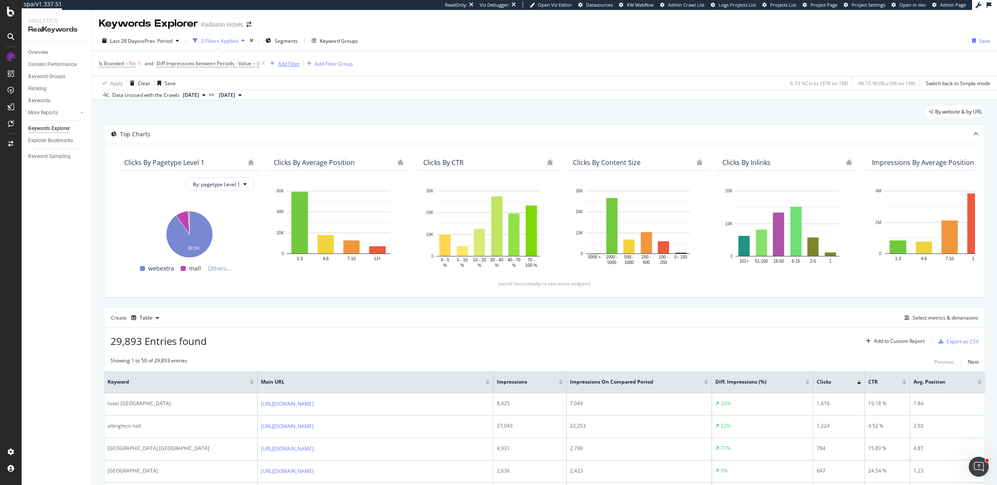
click at [295, 62] on div "Add Filter" at bounding box center [289, 63] width 22 height 7
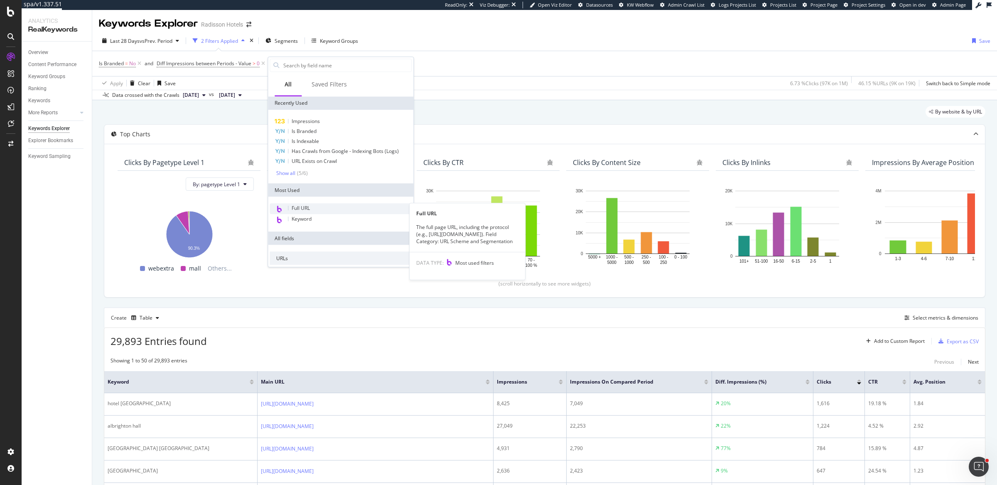
click at [312, 208] on div "Full URL" at bounding box center [341, 208] width 142 height 11
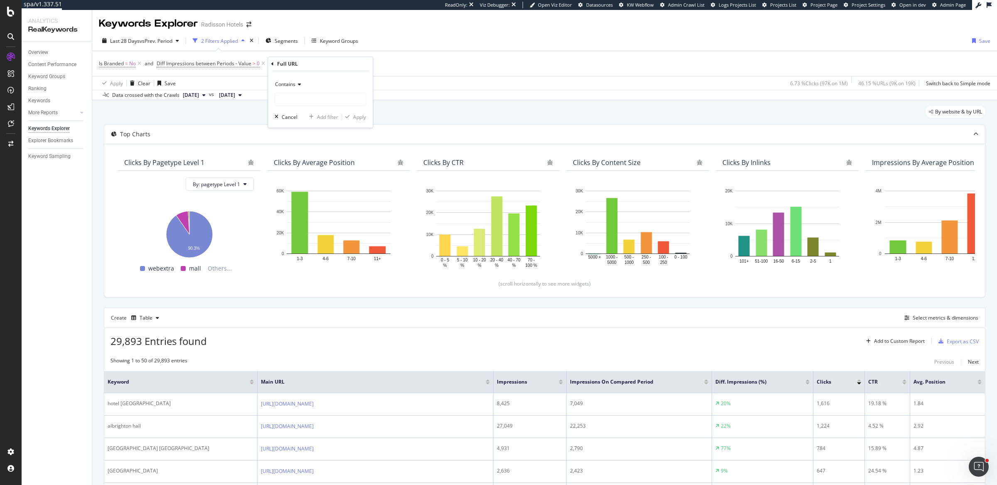
click at [295, 86] on span "Contains" at bounding box center [285, 84] width 20 height 7
click at [303, 179] on span "Doesn't contain" at bounding box center [297, 177] width 36 height 7
click at [303, 97] on input "text" at bounding box center [320, 99] width 91 height 13
type input "?"
click at [359, 114] on div "Apply" at bounding box center [359, 116] width 13 height 7
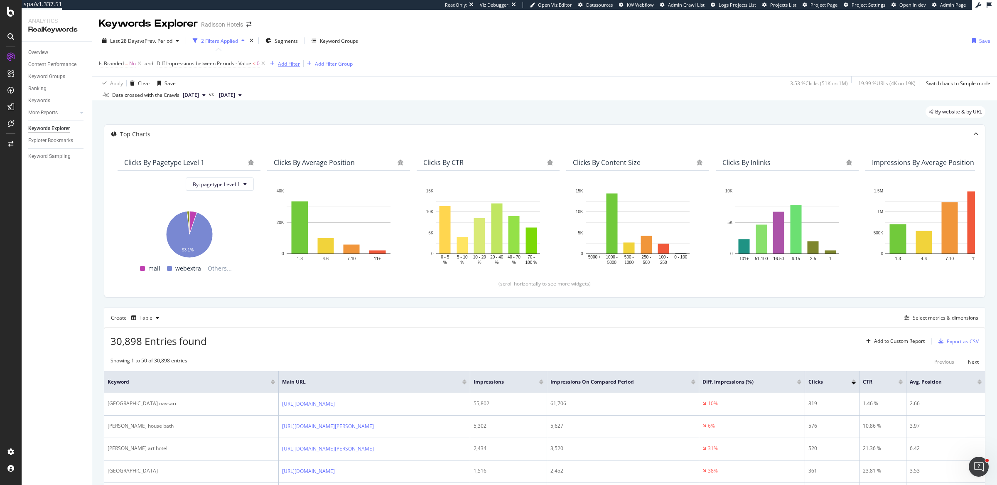
click at [298, 61] on div "Add Filter" at bounding box center [289, 63] width 22 height 7
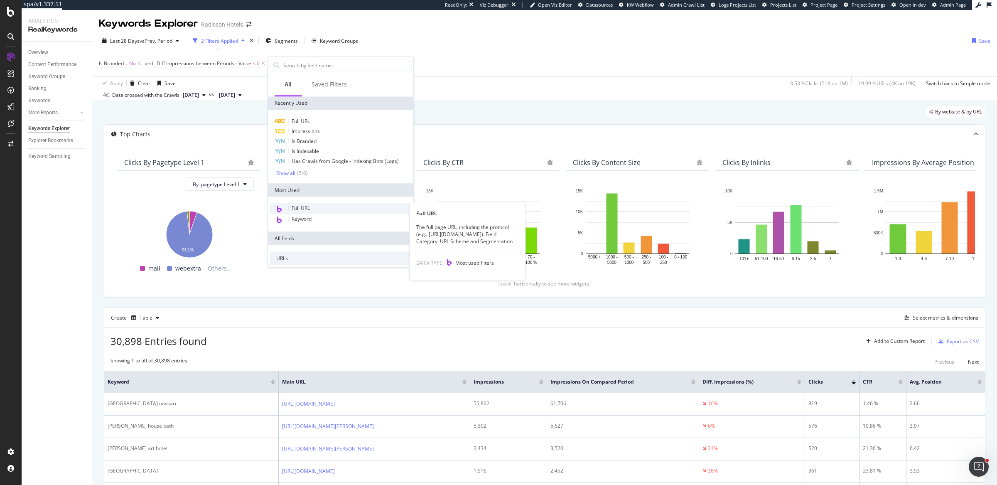
click at [324, 207] on div "Full URL" at bounding box center [341, 208] width 142 height 11
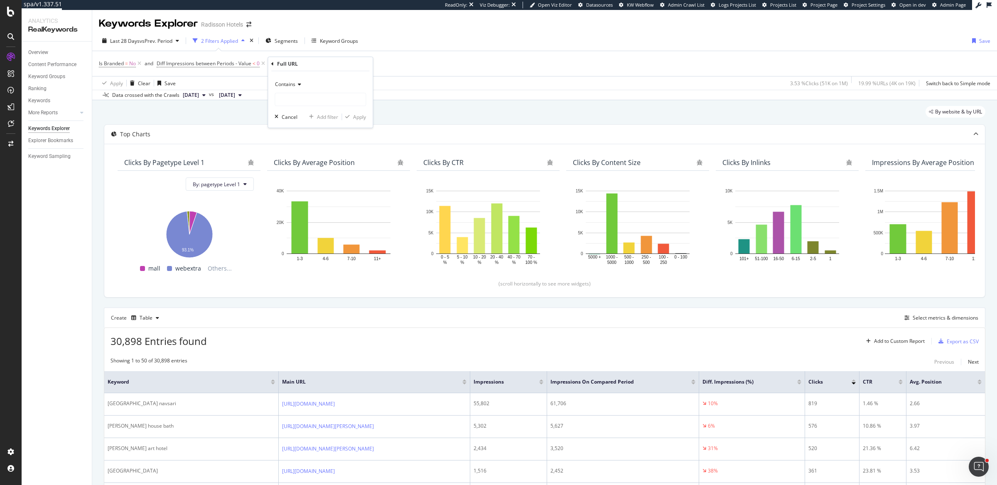
click at [300, 84] on icon at bounding box center [298, 84] width 6 height 5
drag, startPoint x: 301, startPoint y: 179, endPoint x: 300, endPoint y: 171, distance: 8.3
click at [301, 178] on span "Doesn't contain" at bounding box center [297, 177] width 36 height 7
click at [298, 95] on input "text" at bounding box center [320, 99] width 91 height 13
type input "?"
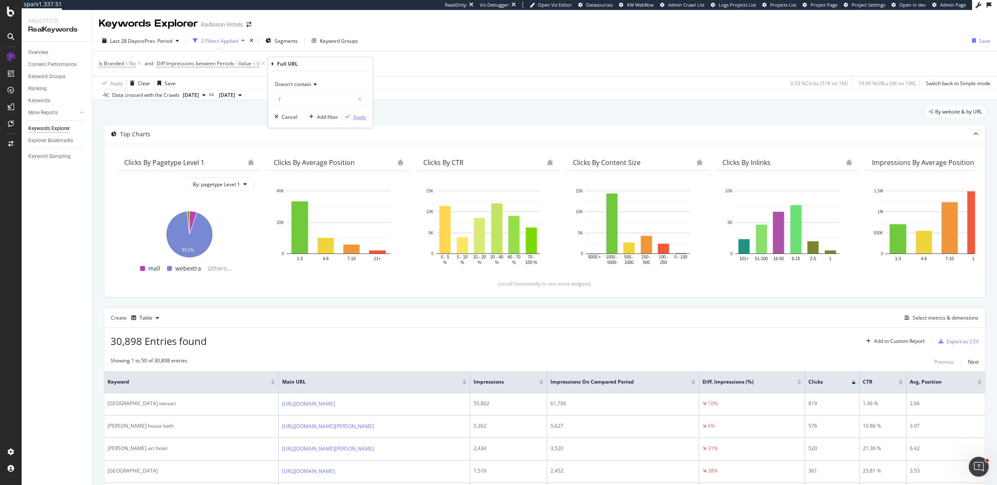
click at [361, 117] on div "Apply" at bounding box center [359, 116] width 13 height 7
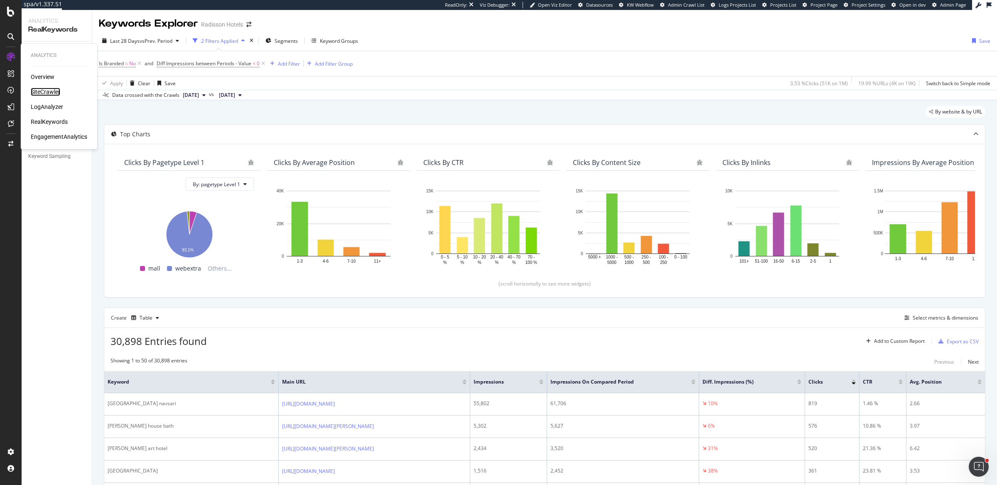
click at [33, 91] on div "SiteCrawler" at bounding box center [46, 92] width 30 height 8
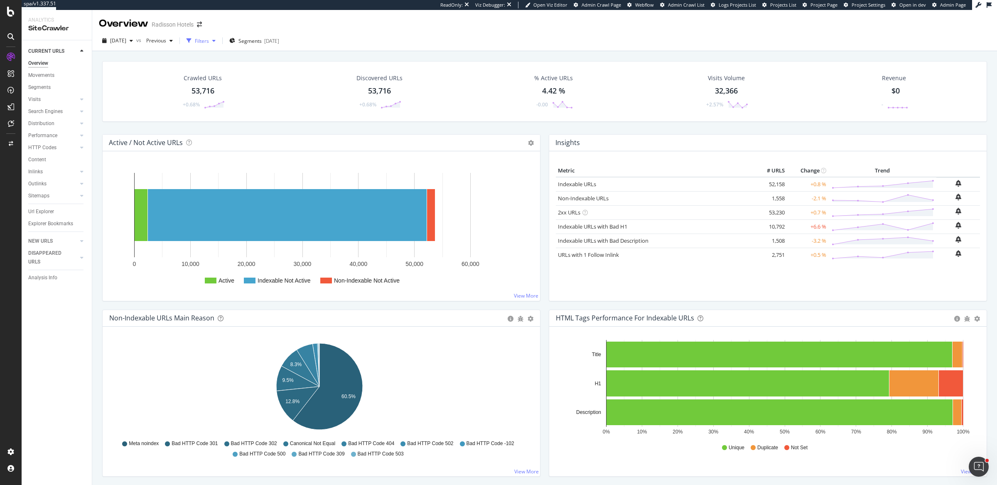
click at [219, 43] on div "Filters" at bounding box center [201, 40] width 36 height 12
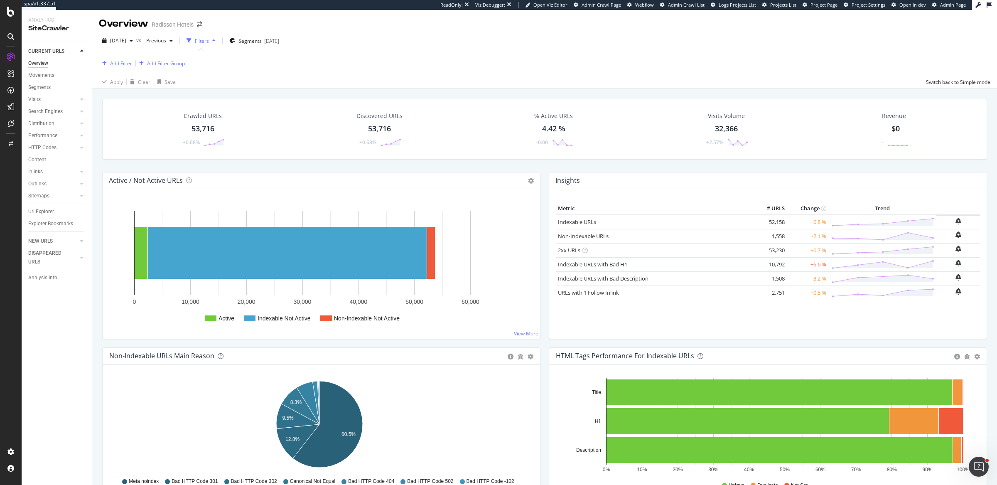
click at [124, 59] on div "Add Filter" at bounding box center [115, 63] width 33 height 9
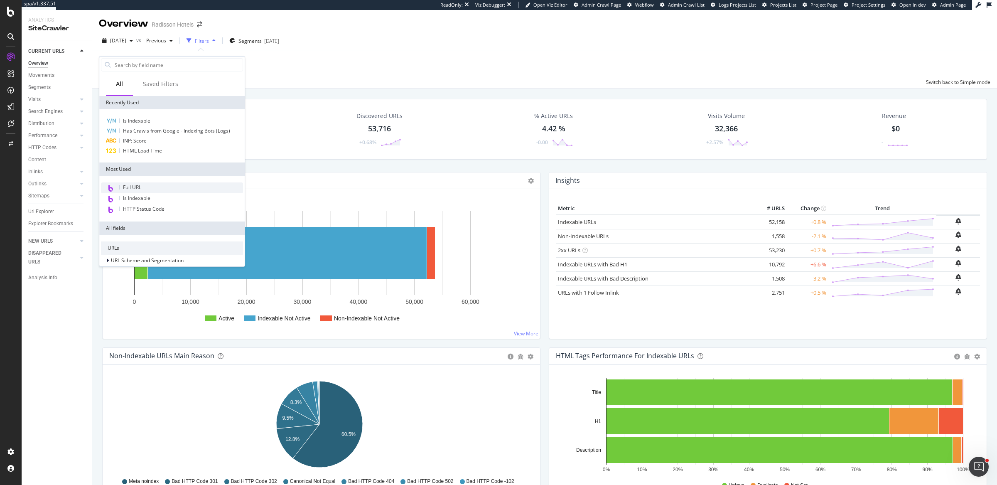
click at [138, 186] on span "Full URL" at bounding box center [132, 187] width 18 height 7
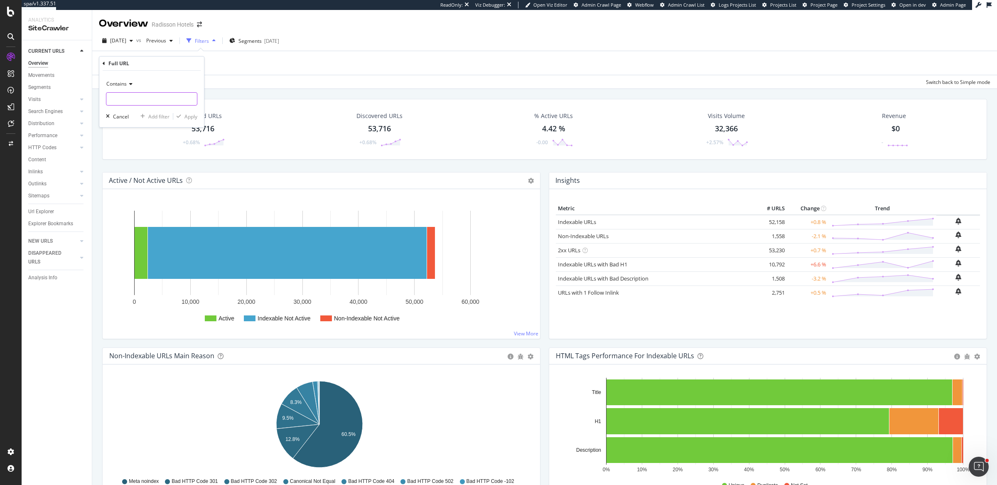
click at [152, 98] on input "text" at bounding box center [151, 98] width 91 height 13
type input "?cid"
click at [189, 117] on div "Apply" at bounding box center [191, 116] width 13 height 7
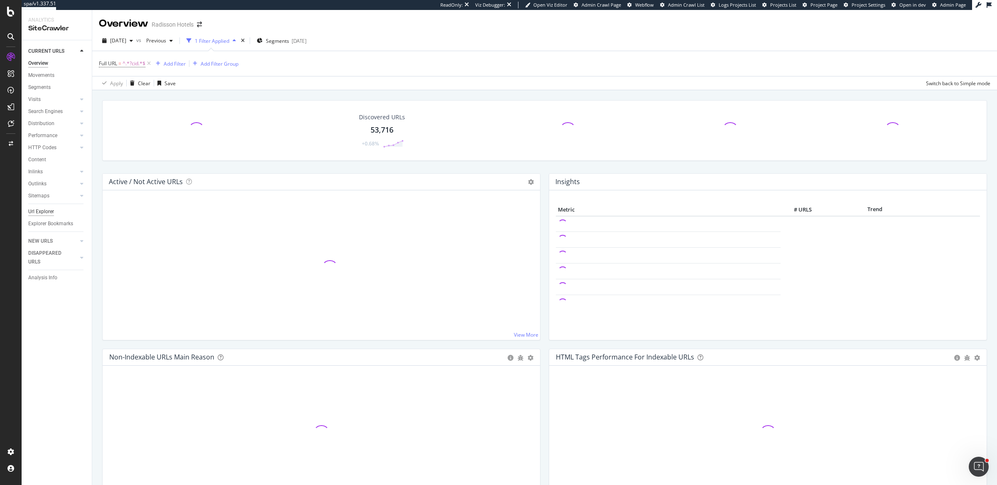
click at [45, 215] on div "Url Explorer" at bounding box center [41, 211] width 26 height 9
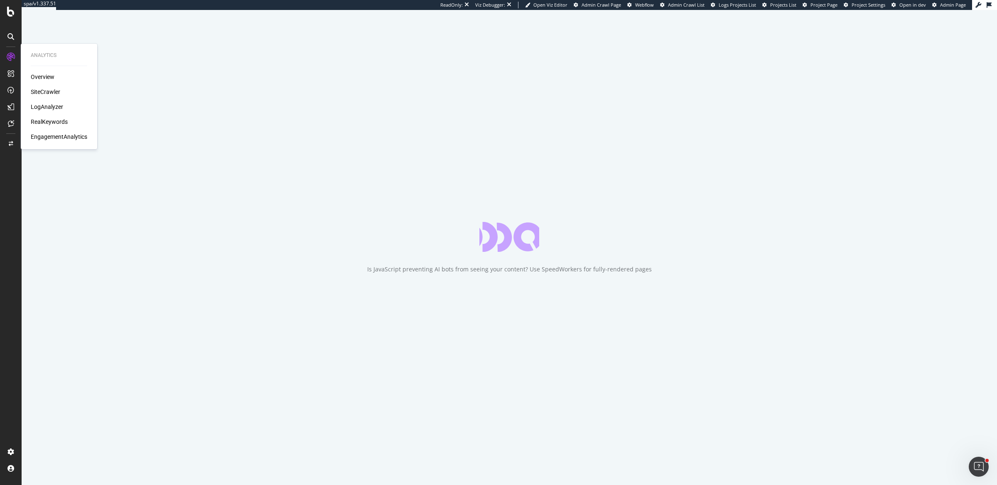
click at [54, 109] on div "LogAnalyzer" at bounding box center [47, 107] width 32 height 8
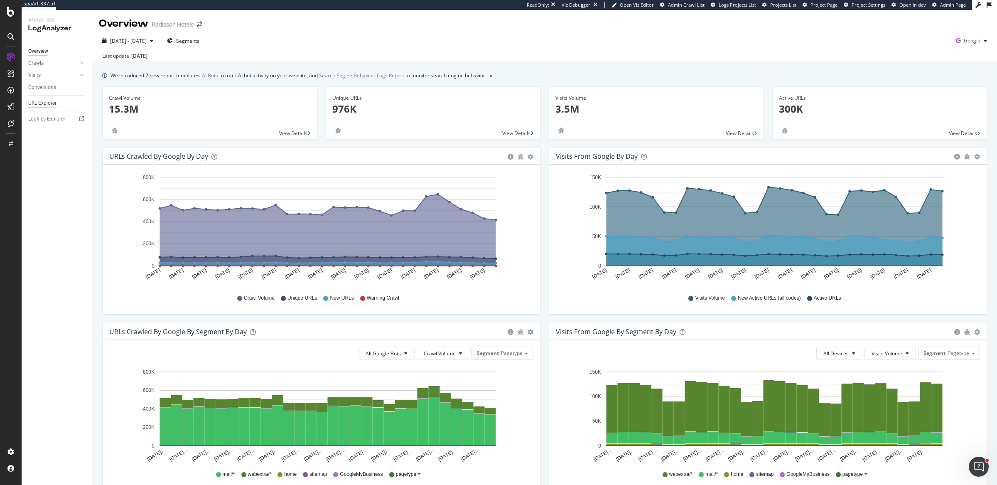
click at [46, 105] on div "URL Explorer" at bounding box center [42, 103] width 28 height 9
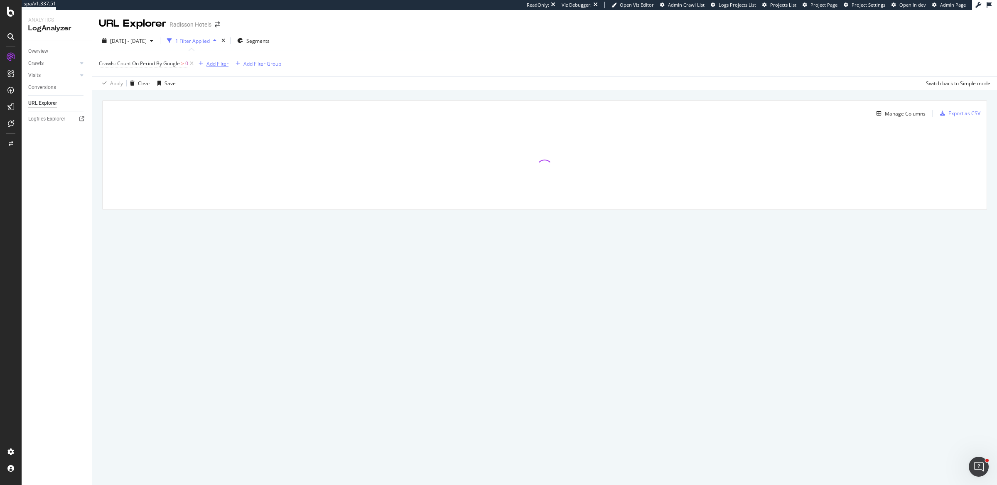
click at [226, 64] on div "Add Filter" at bounding box center [218, 63] width 22 height 7
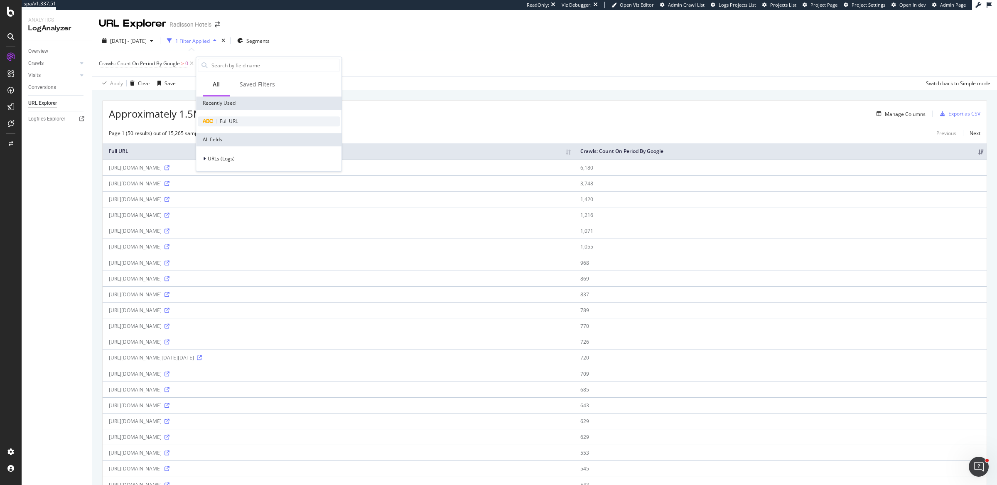
click at [234, 120] on span "Full URL" at bounding box center [229, 121] width 18 height 7
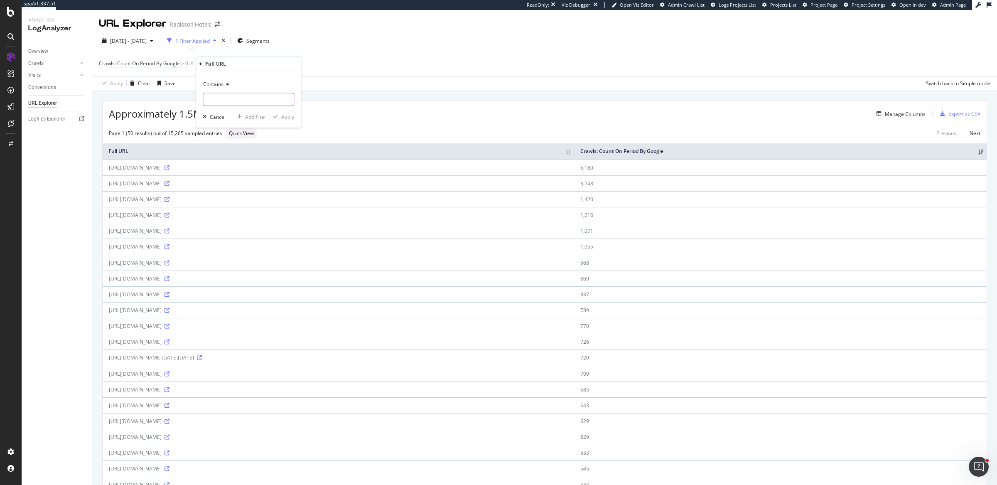
click at [229, 99] on input "text" at bounding box center [248, 99] width 91 height 13
click at [209, 101] on input "? cid" at bounding box center [242, 99] width 79 height 13
type input "?cid"
click at [281, 116] on div "button" at bounding box center [275, 116] width 11 height 5
click at [755, 53] on div "Crawls: Count On Period By Google > 0 and Full URL = ^.*?cid.*$ Add Filter Add …" at bounding box center [545, 63] width 892 height 25
